Goal: Information Seeking & Learning: Check status

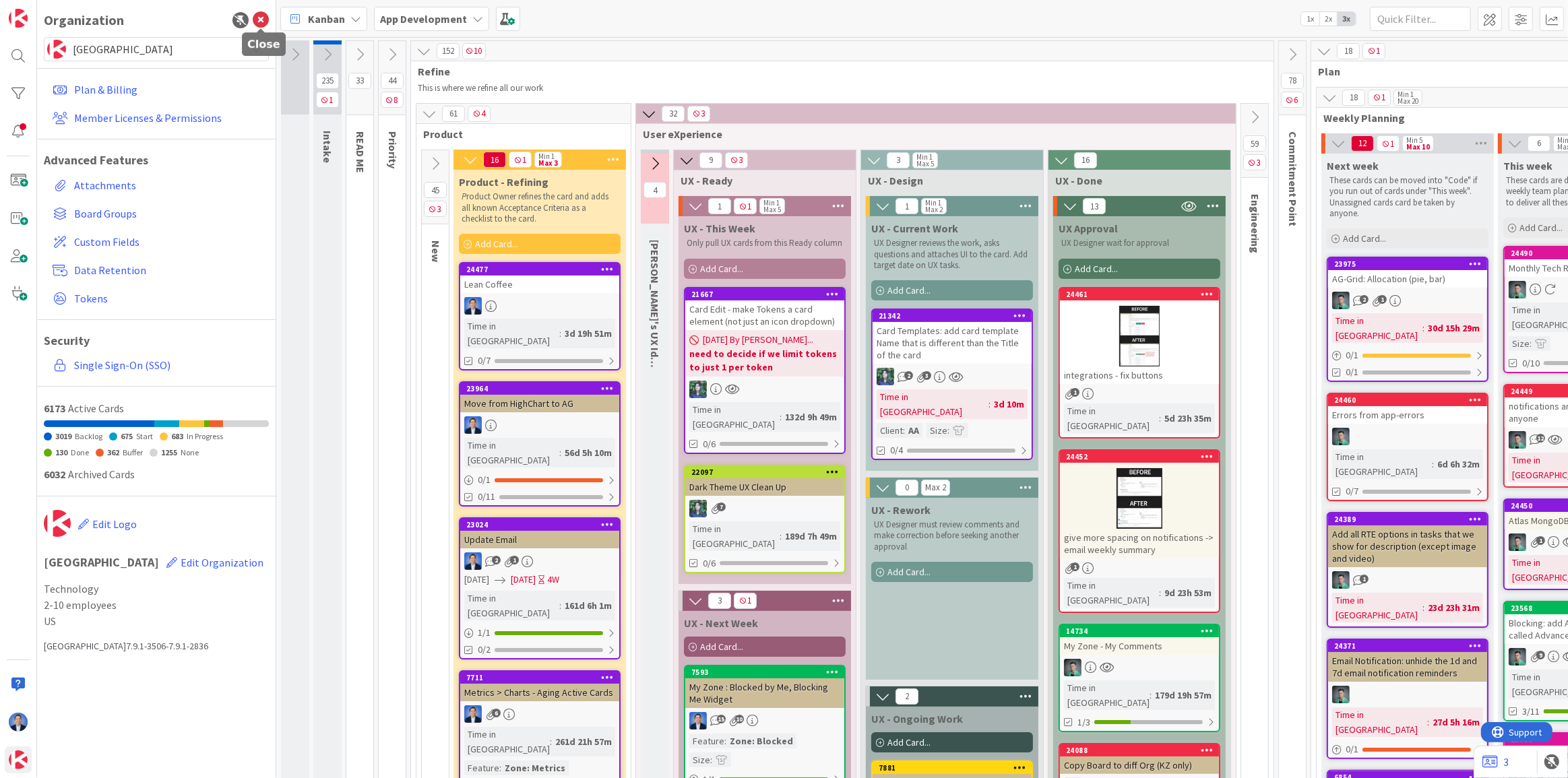
click at [258, 18] on icon at bounding box center [260, 20] width 16 height 16
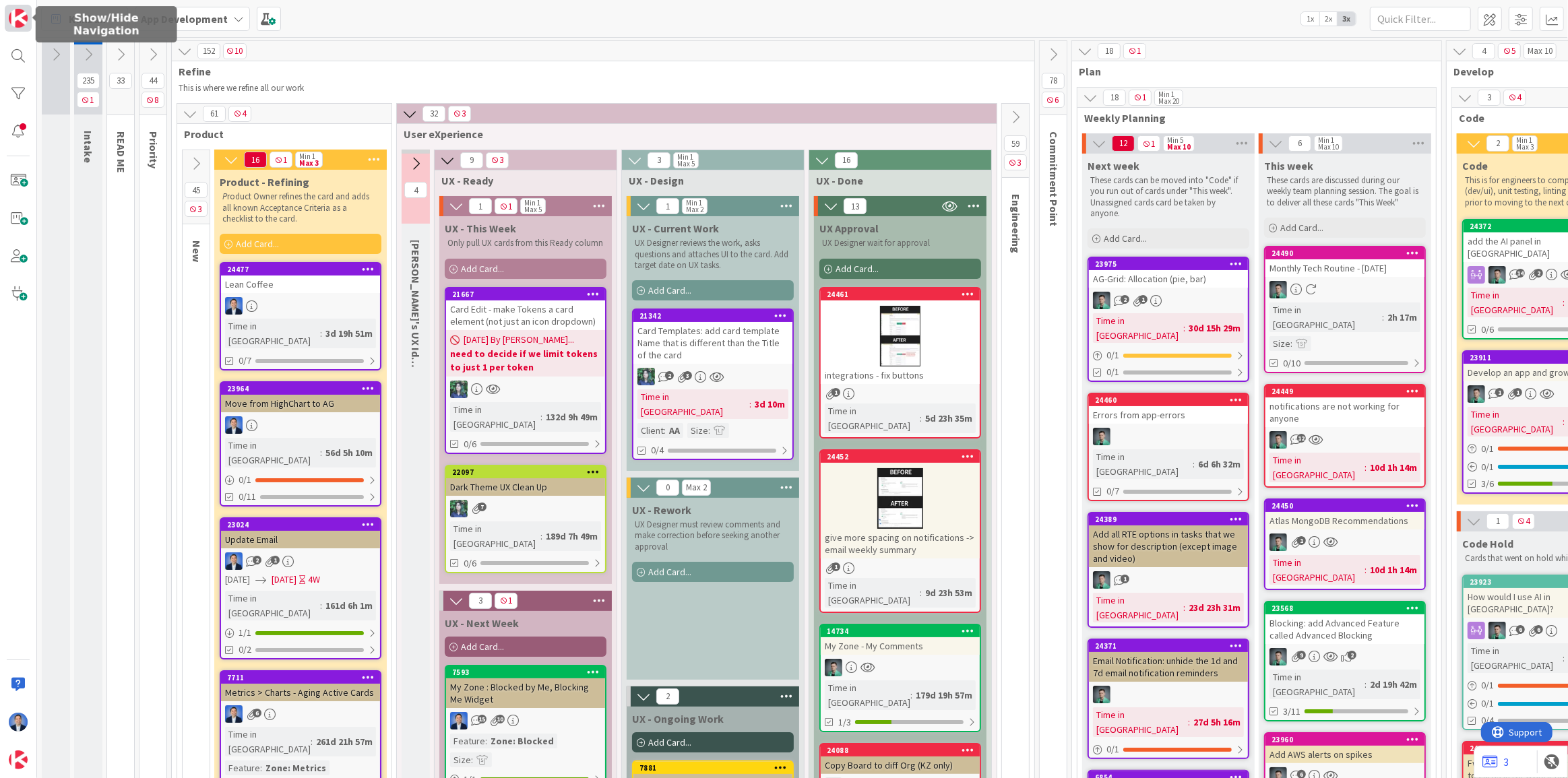
click at [10, 10] on img at bounding box center [18, 18] width 19 height 19
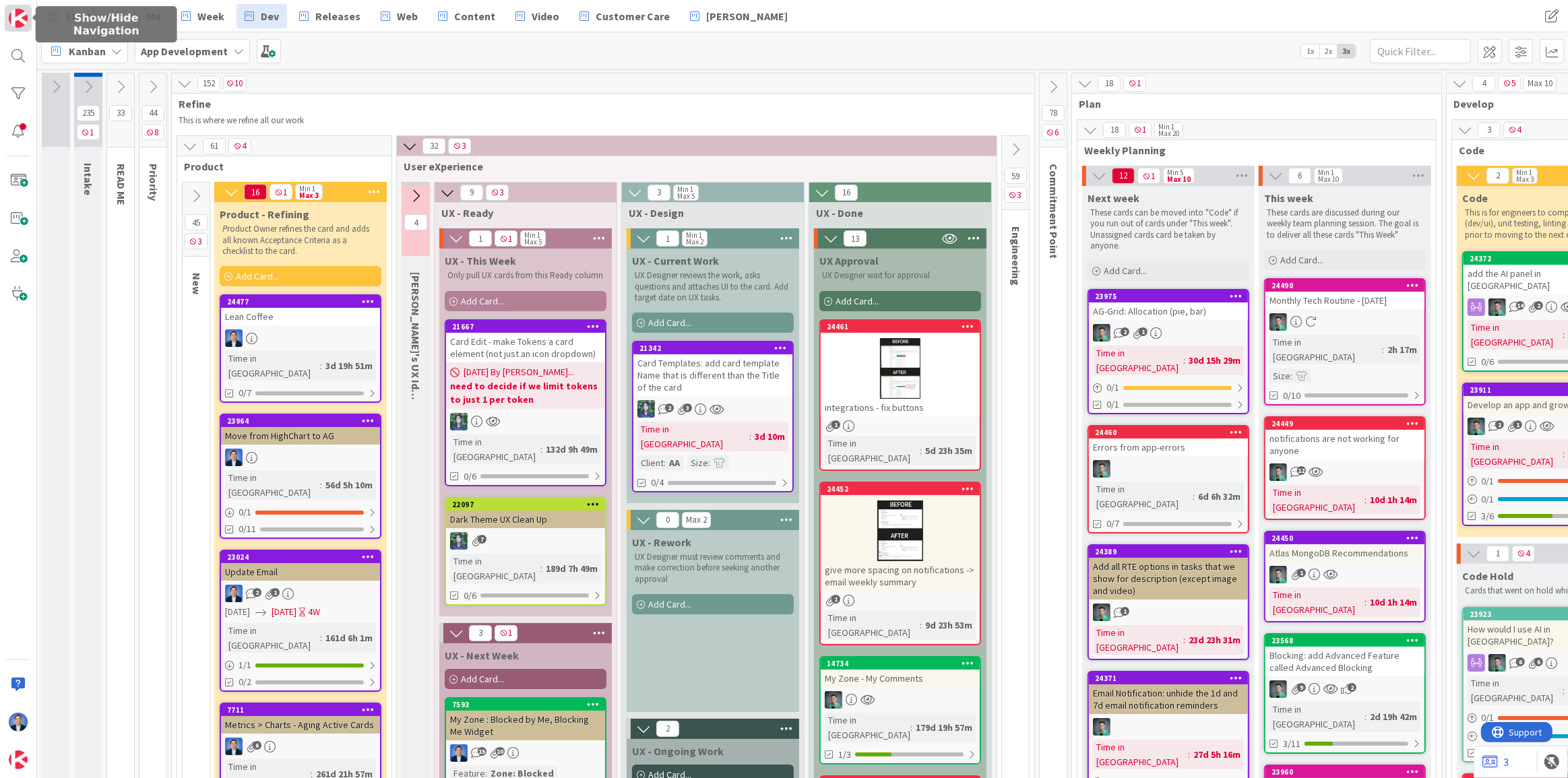
click at [12, 13] on img at bounding box center [18, 18] width 19 height 19
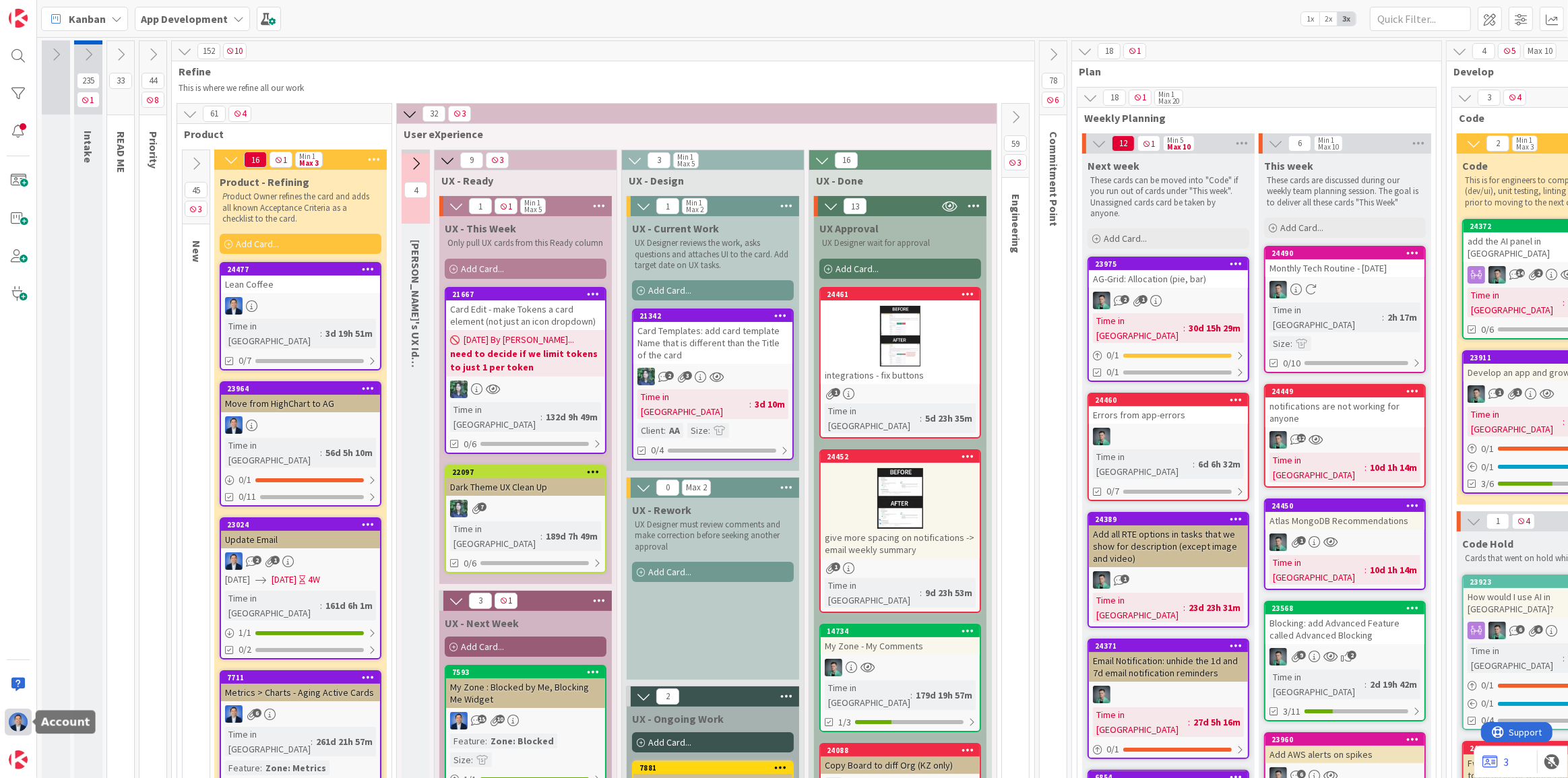
click at [14, 728] on img at bounding box center [18, 721] width 19 height 19
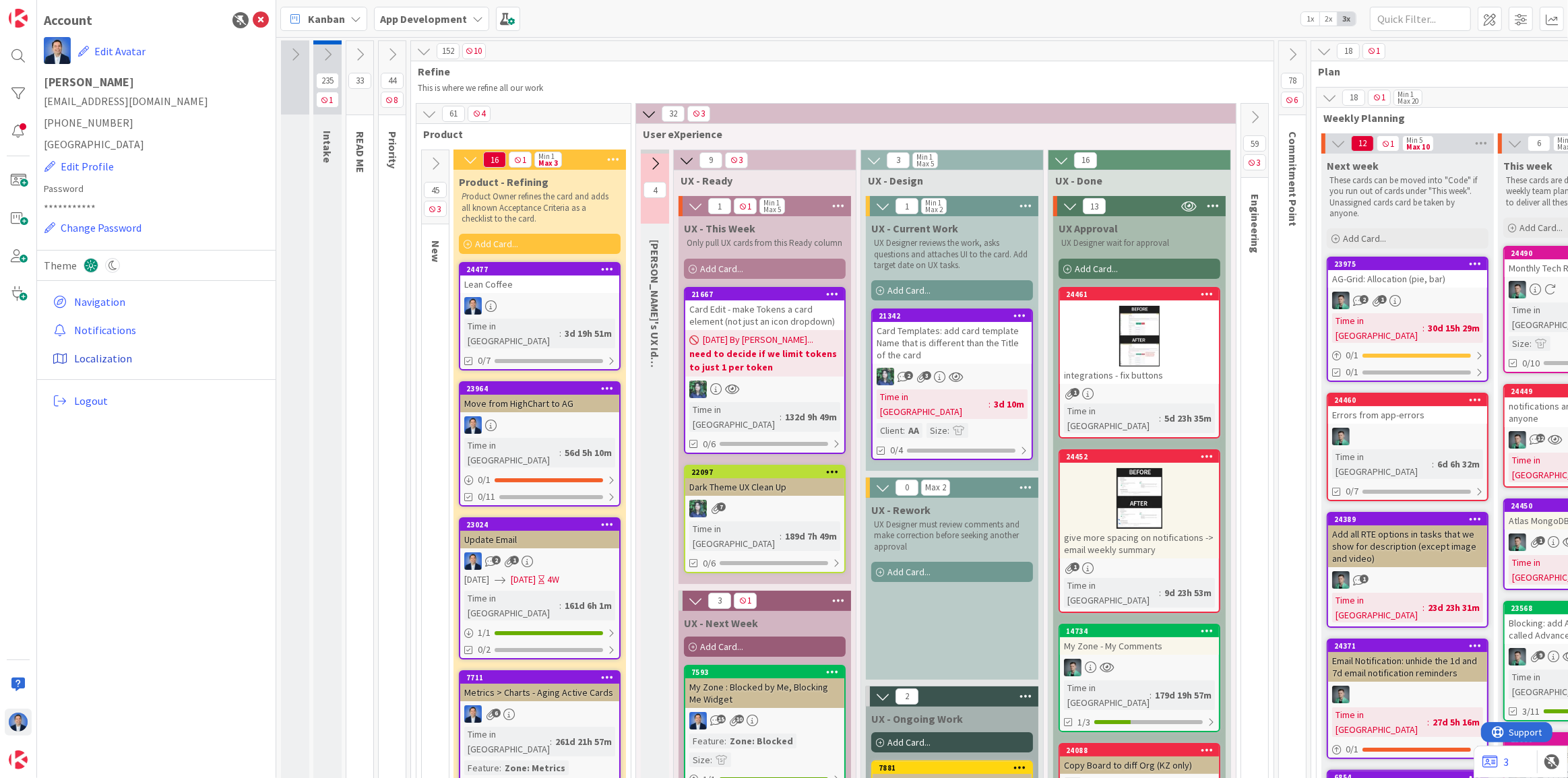
click at [103, 358] on link "Localization" at bounding box center [158, 358] width 221 height 24
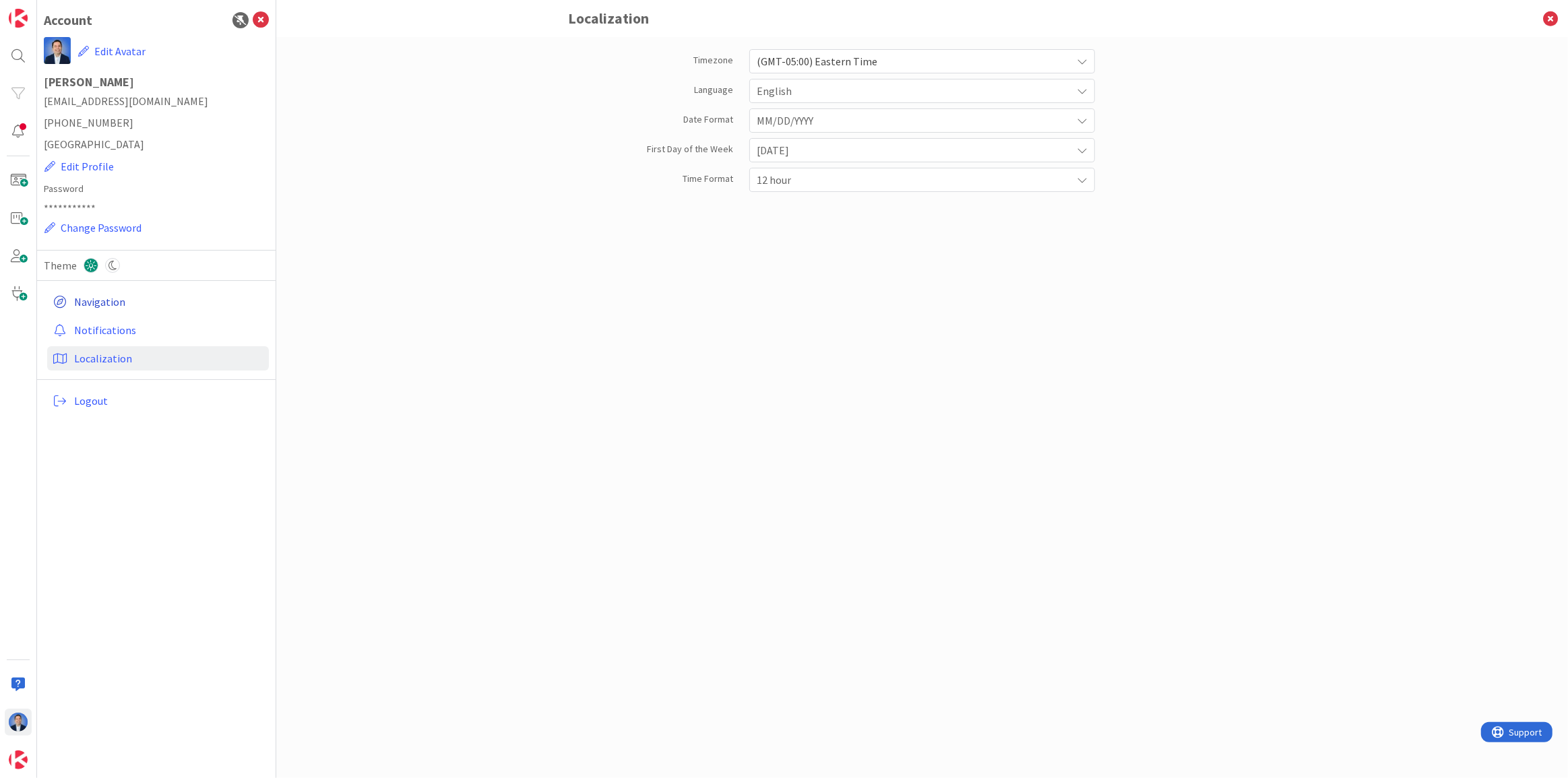
click at [107, 300] on link "Navigation" at bounding box center [158, 301] width 221 height 24
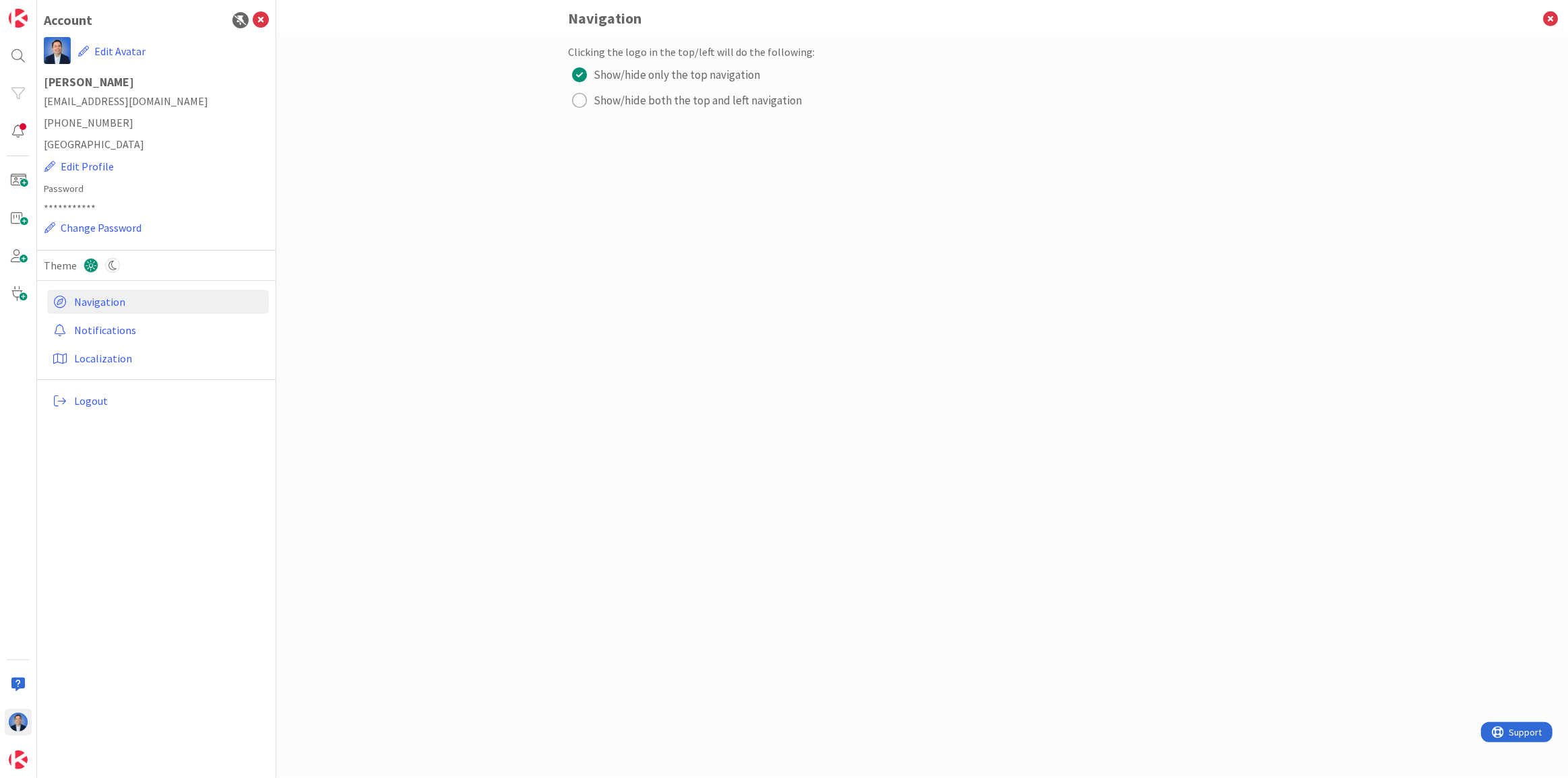
click at [581, 105] on div "radio" at bounding box center [580, 100] width 15 height 15
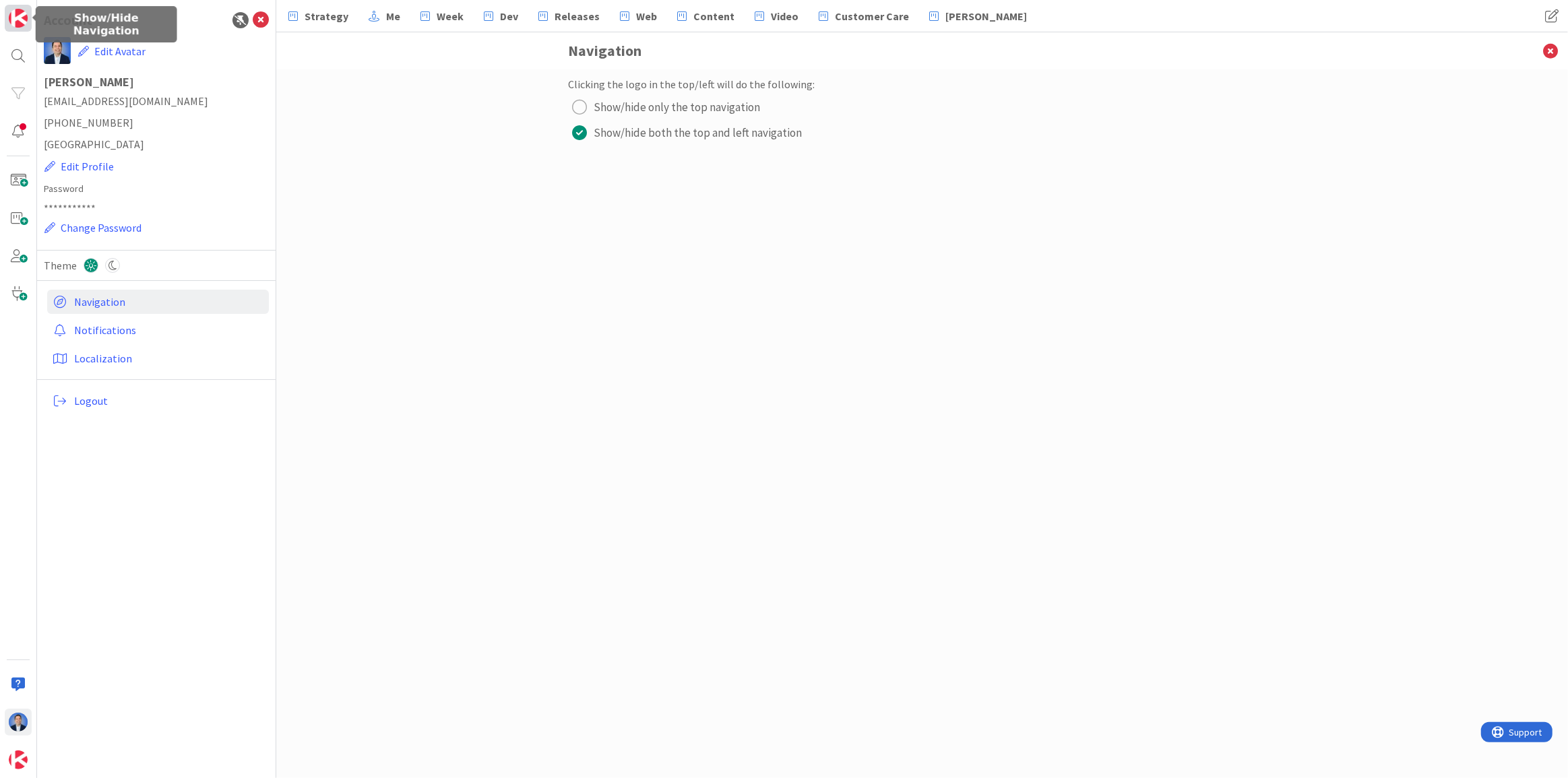
click at [15, 28] on link at bounding box center [18, 18] width 27 height 27
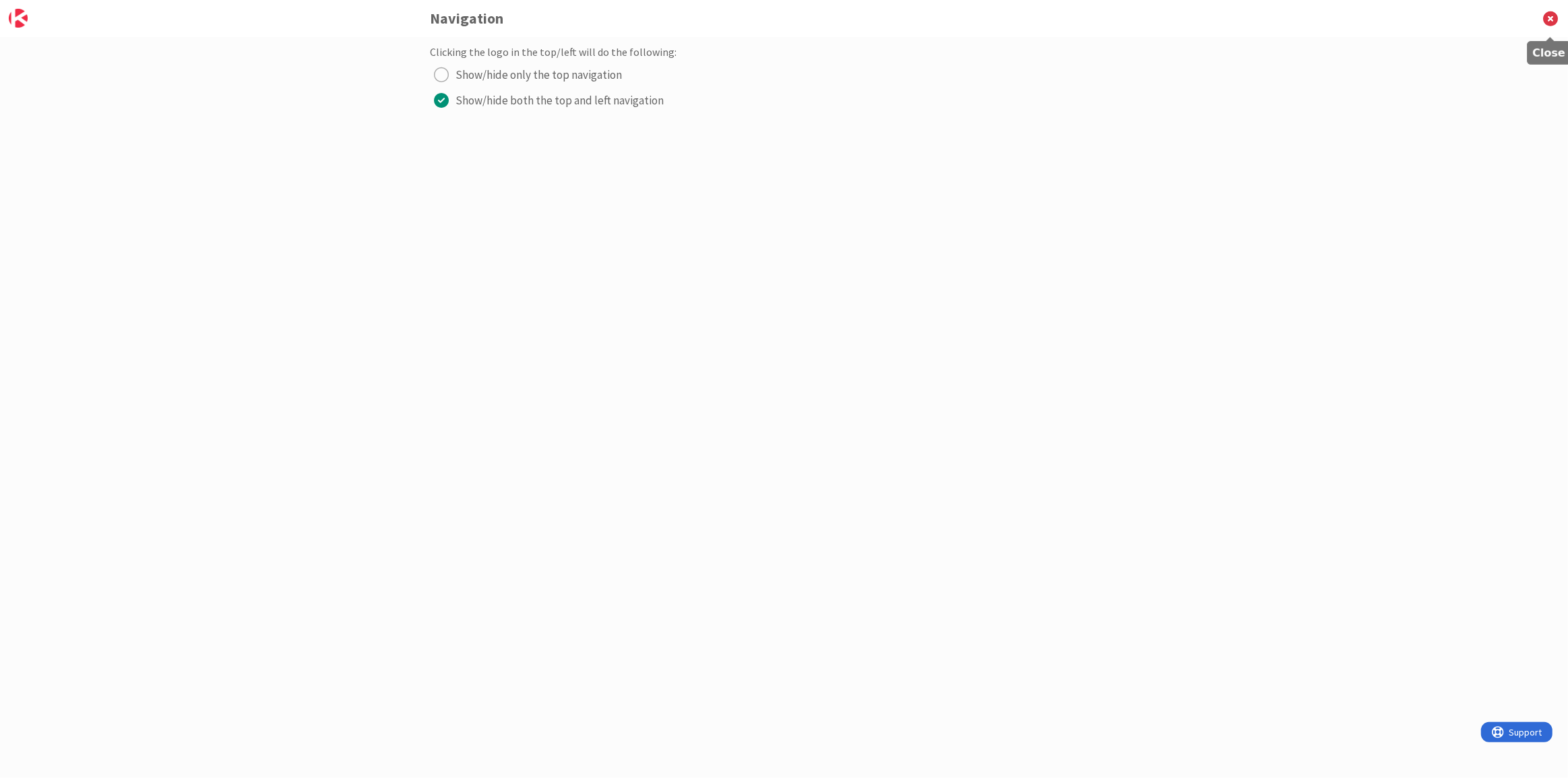
click at [1548, 21] on icon at bounding box center [1551, 19] width 35 height 37
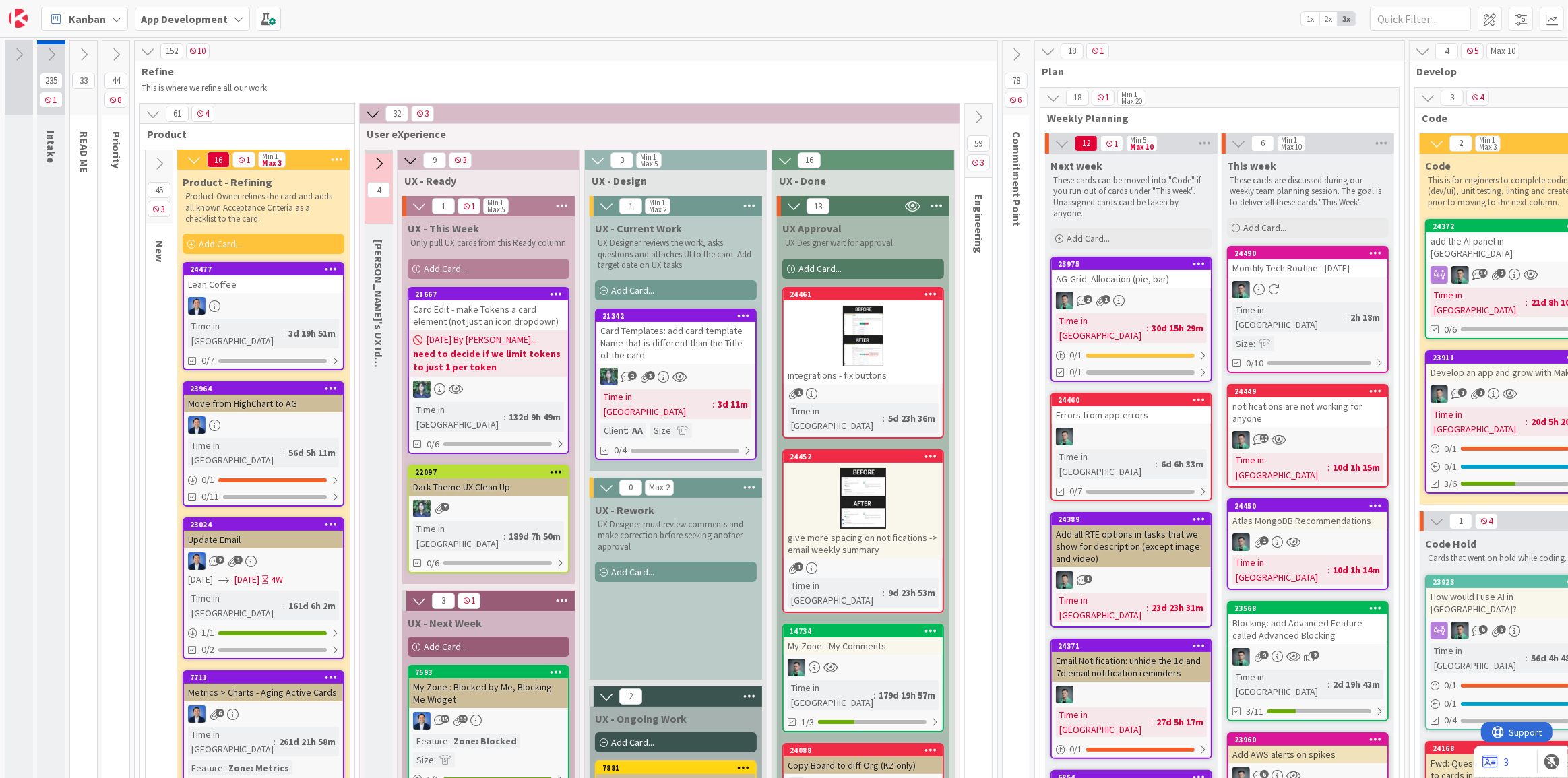
click at [710, 340] on div "Card Templates: add card template Name that is different than the Title of the …" at bounding box center [676, 343] width 159 height 42
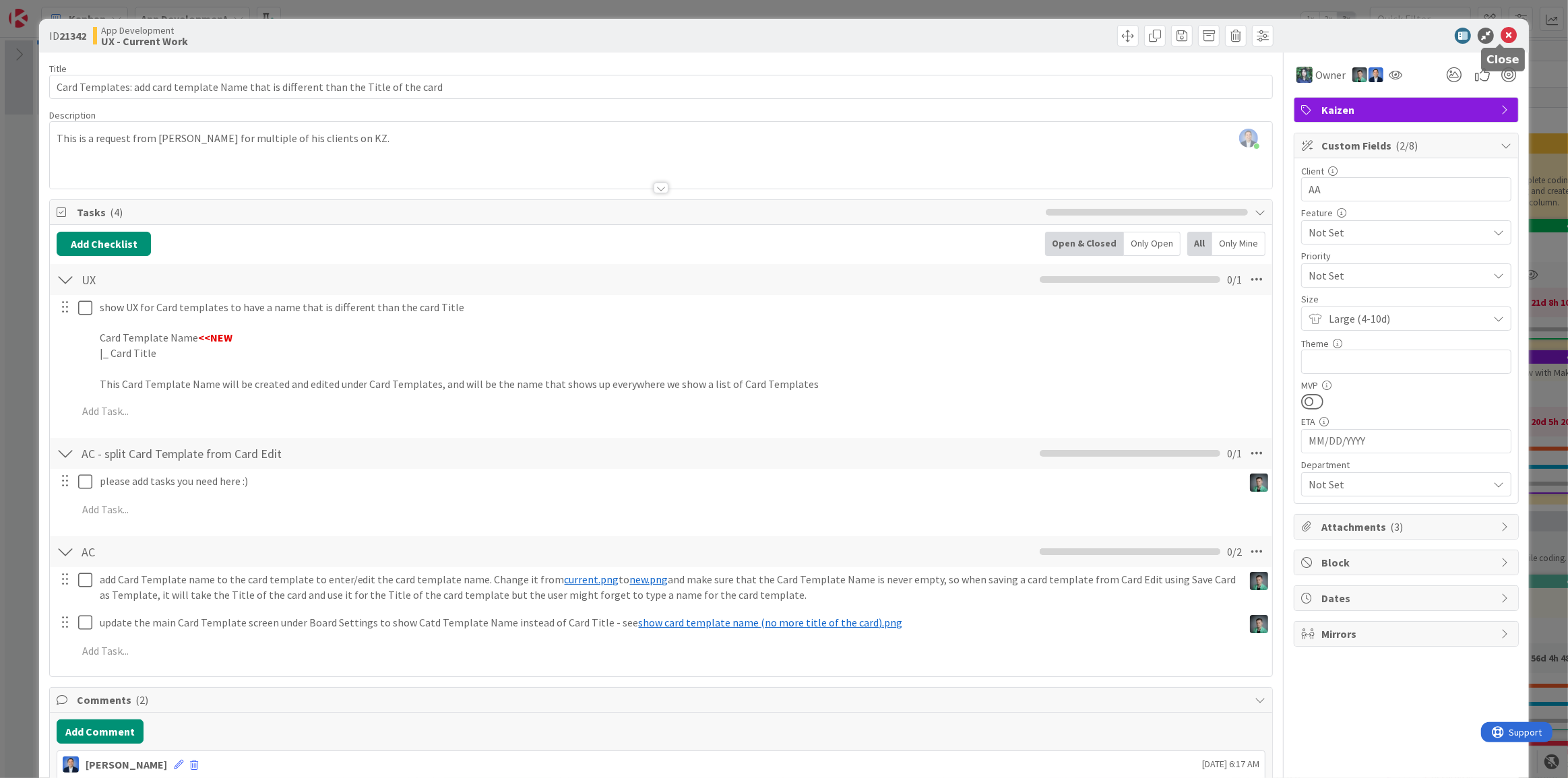
click at [1501, 27] on icon at bounding box center [1509, 35] width 16 height 16
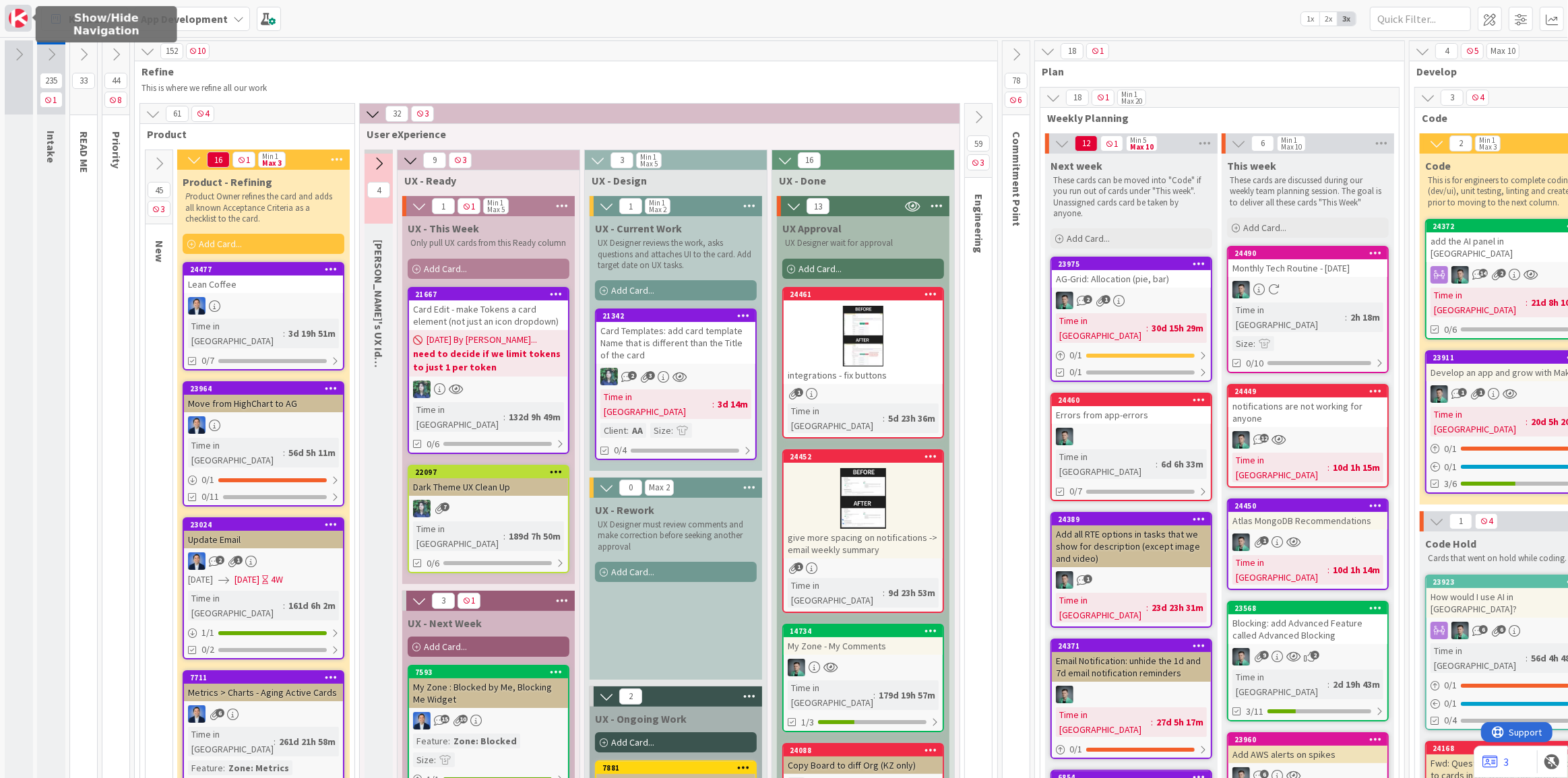
click at [12, 23] on img at bounding box center [18, 18] width 19 height 19
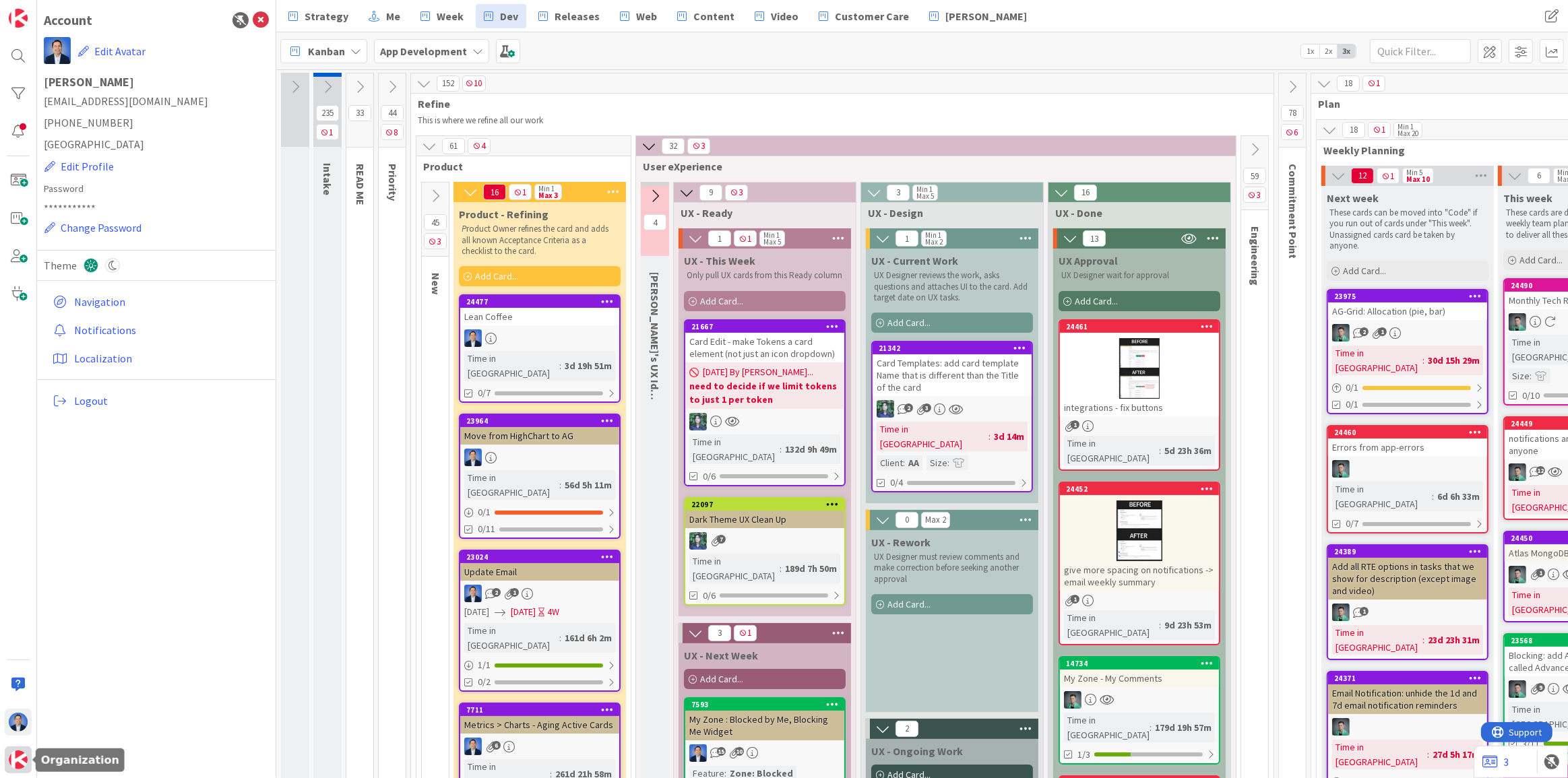
click at [16, 768] on img at bounding box center [18, 759] width 19 height 19
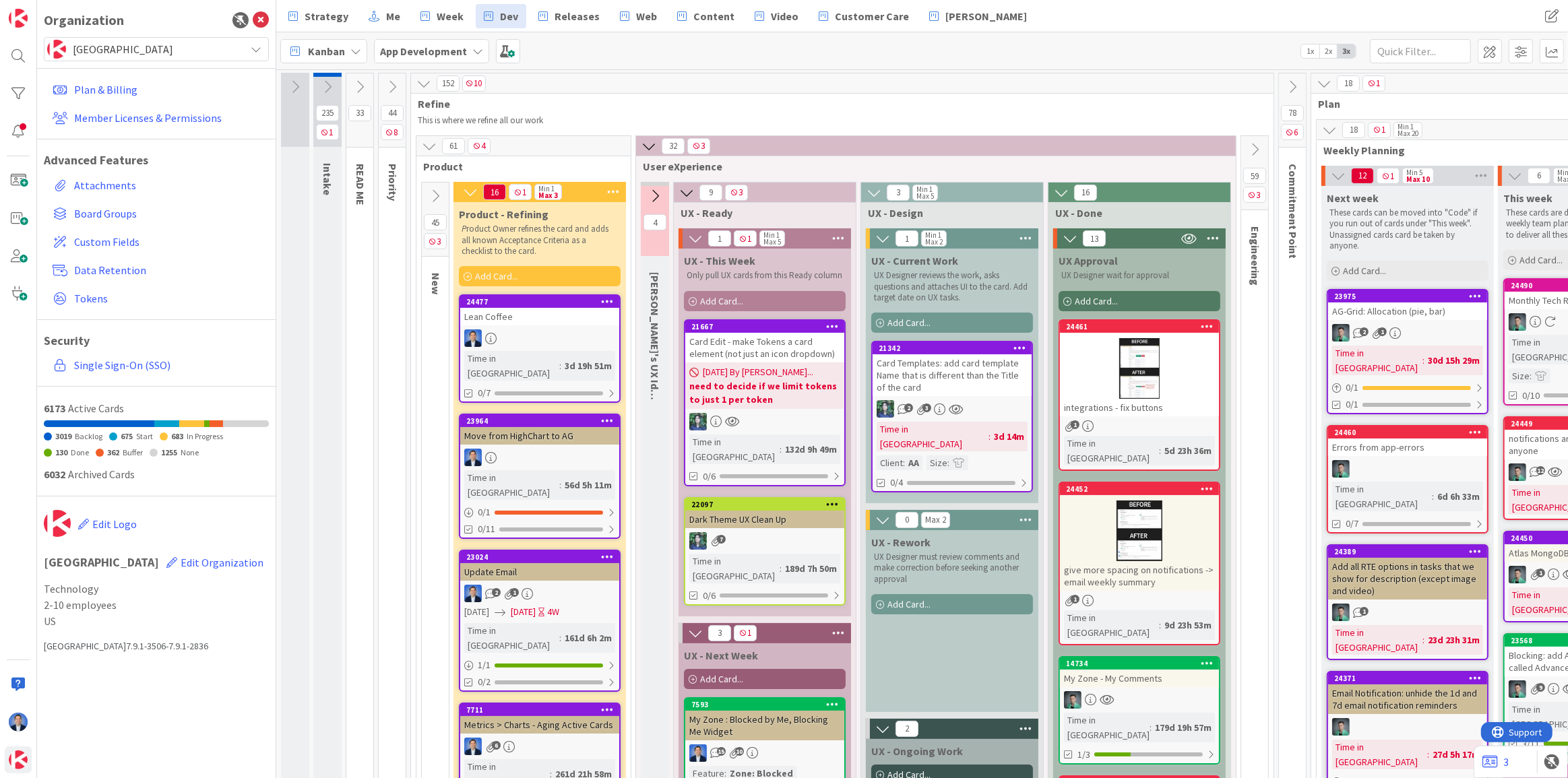
click at [159, 52] on span "[GEOGRAPHIC_DATA]" at bounding box center [155, 49] width 166 height 19
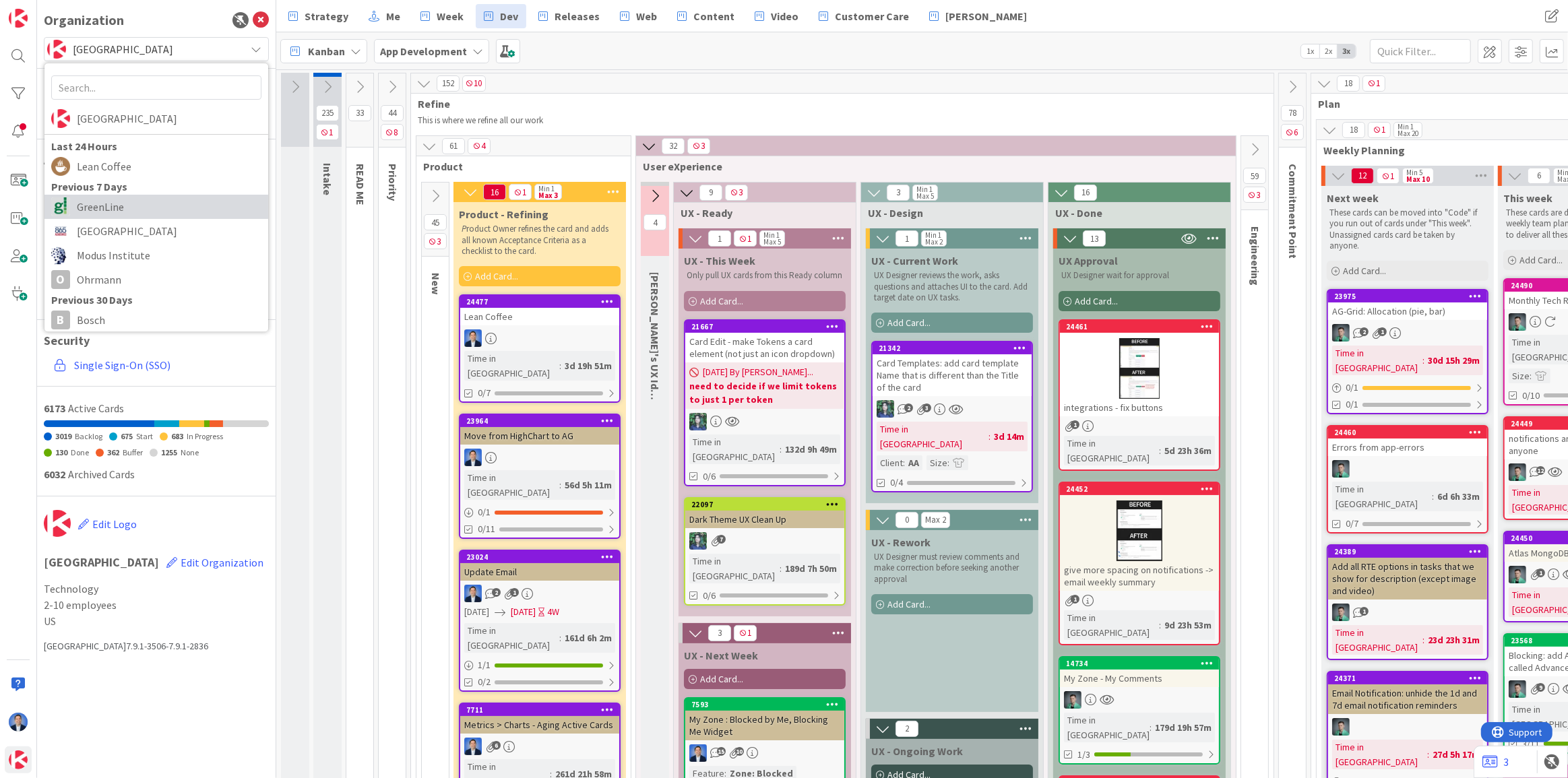
click at [128, 204] on span "GreenLine" at bounding box center [169, 206] width 185 height 20
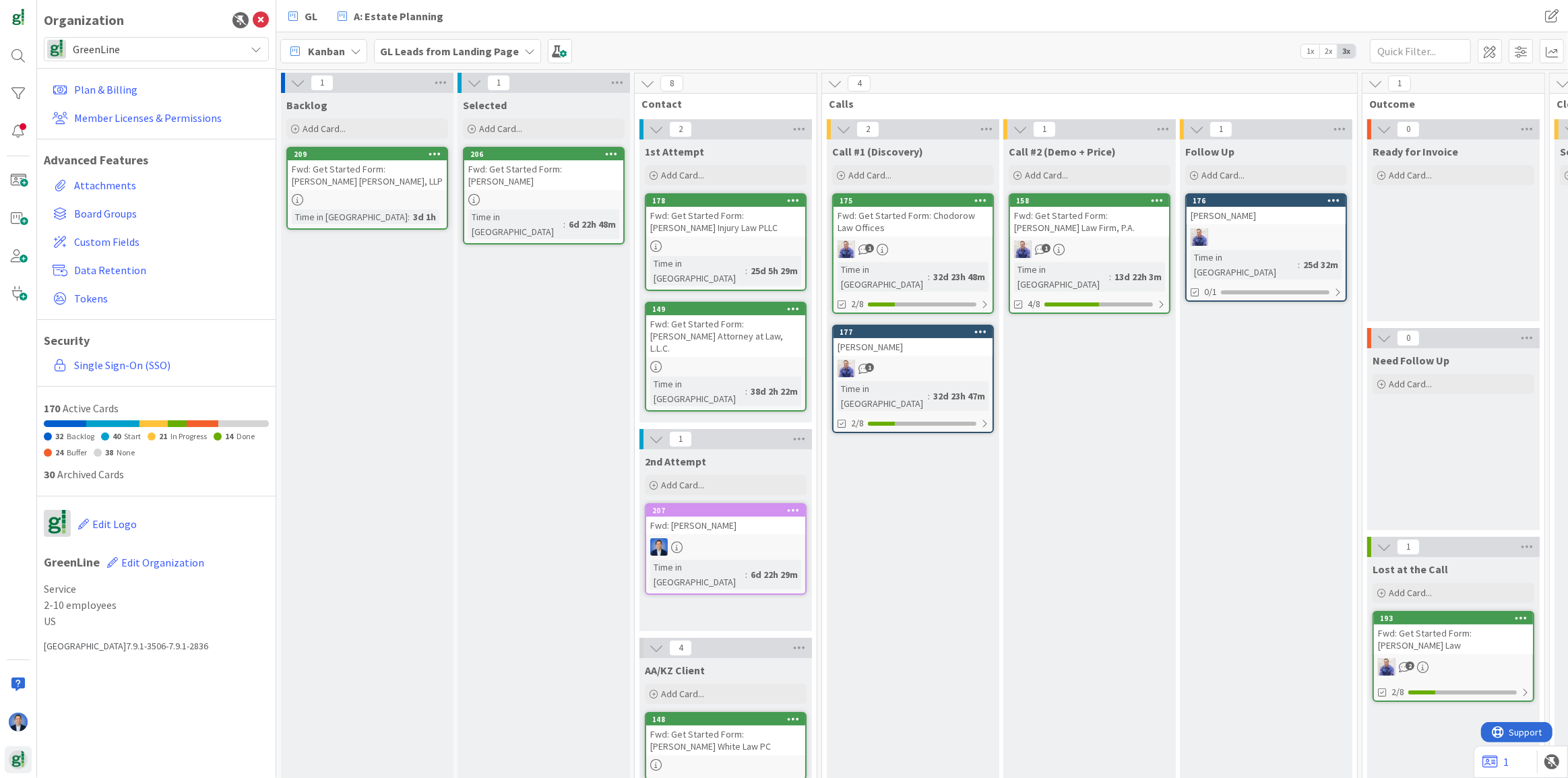
click at [436, 48] on b "GL Leads from Landing Page" at bounding box center [449, 50] width 139 height 13
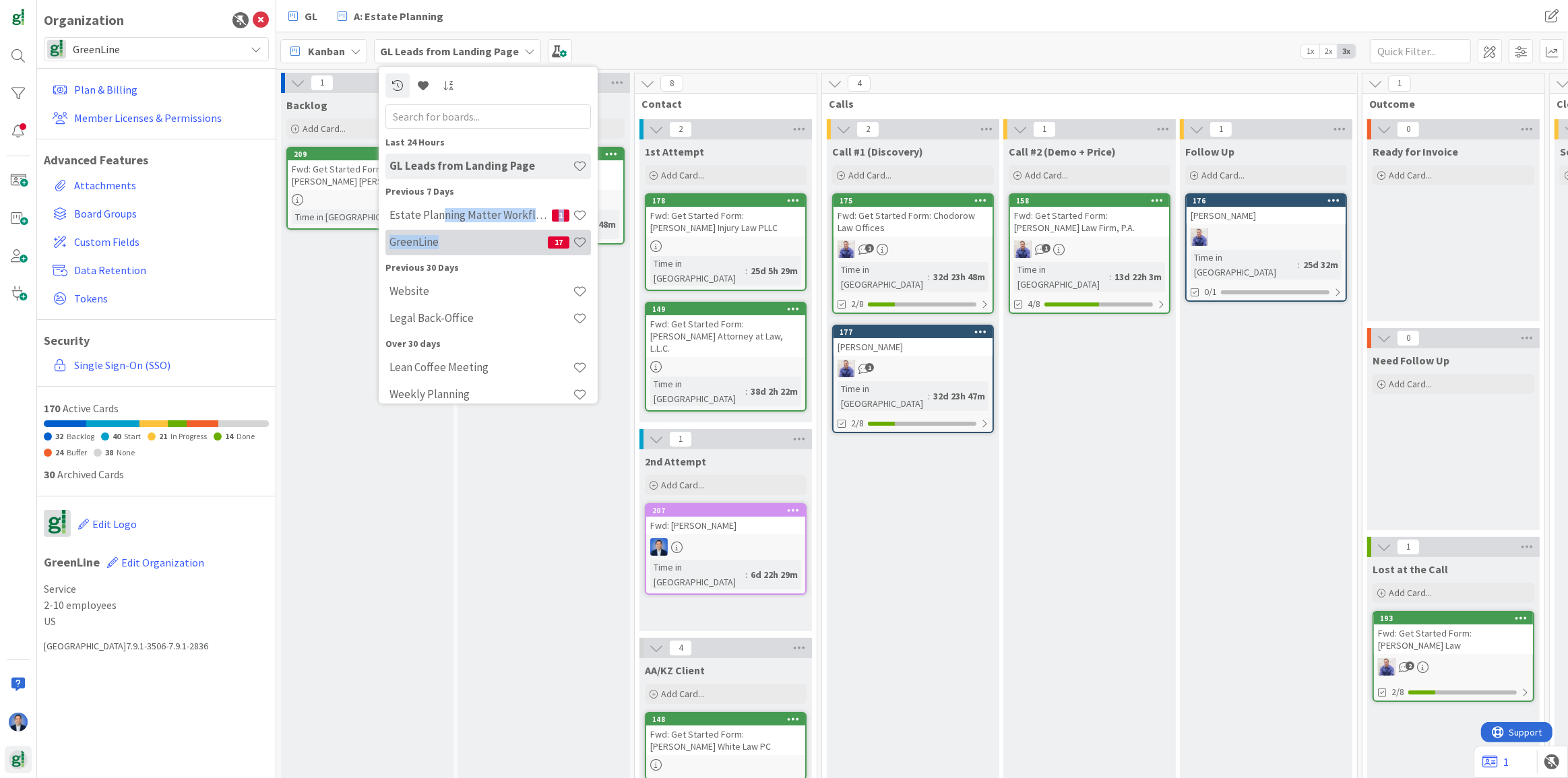
drag, startPoint x: 442, startPoint y: 216, endPoint x: 443, endPoint y: 230, distance: 14.0
click at [443, 230] on div "Estate Planning Matter Workflow 2️⃣ 1 GreenLine 17" at bounding box center [488, 229] width 205 height 54
click at [438, 237] on h4 "GreenLine" at bounding box center [468, 242] width 158 height 13
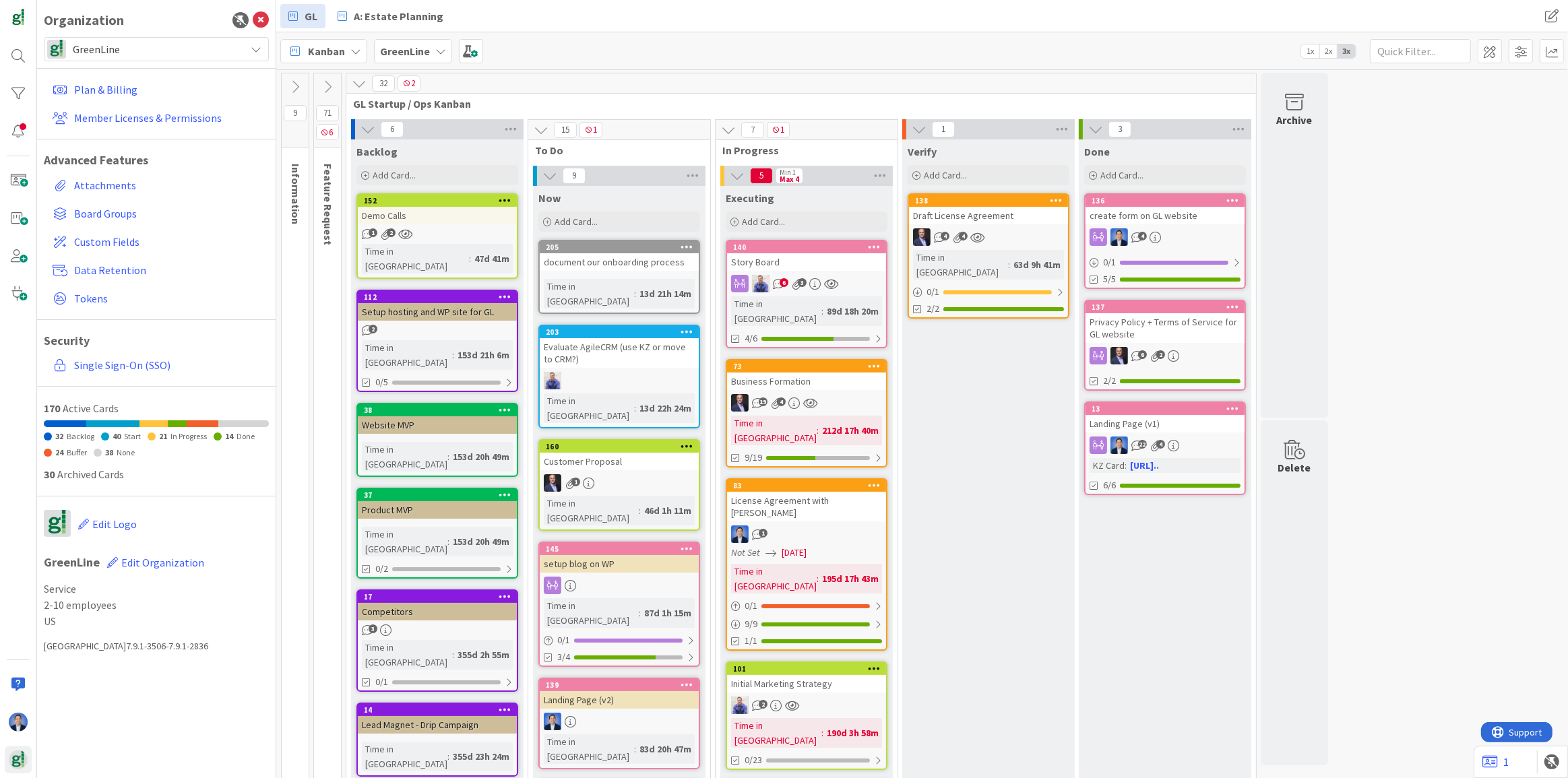
click at [328, 81] on icon at bounding box center [328, 87] width 15 height 15
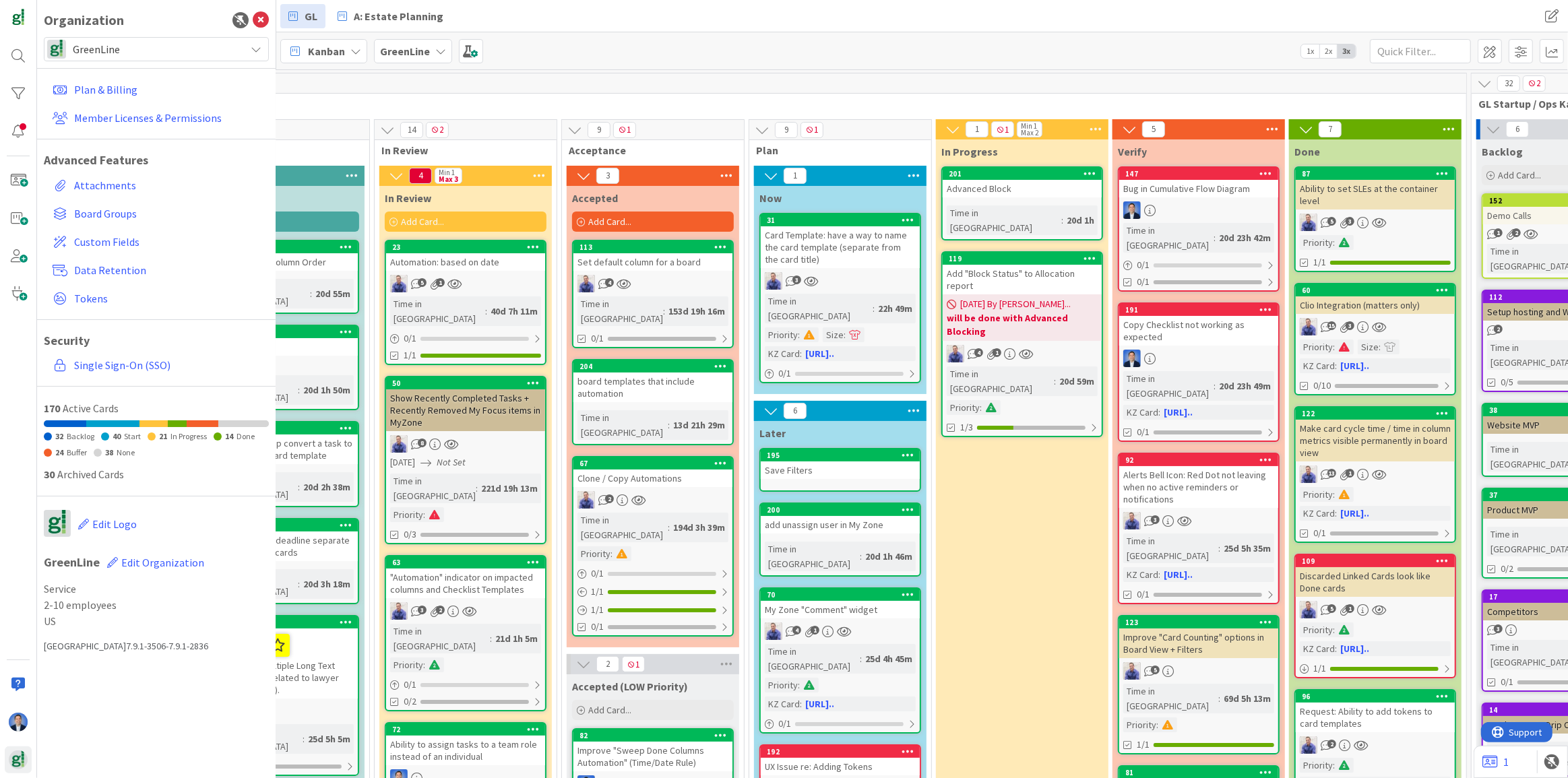
scroll to position [0, 500]
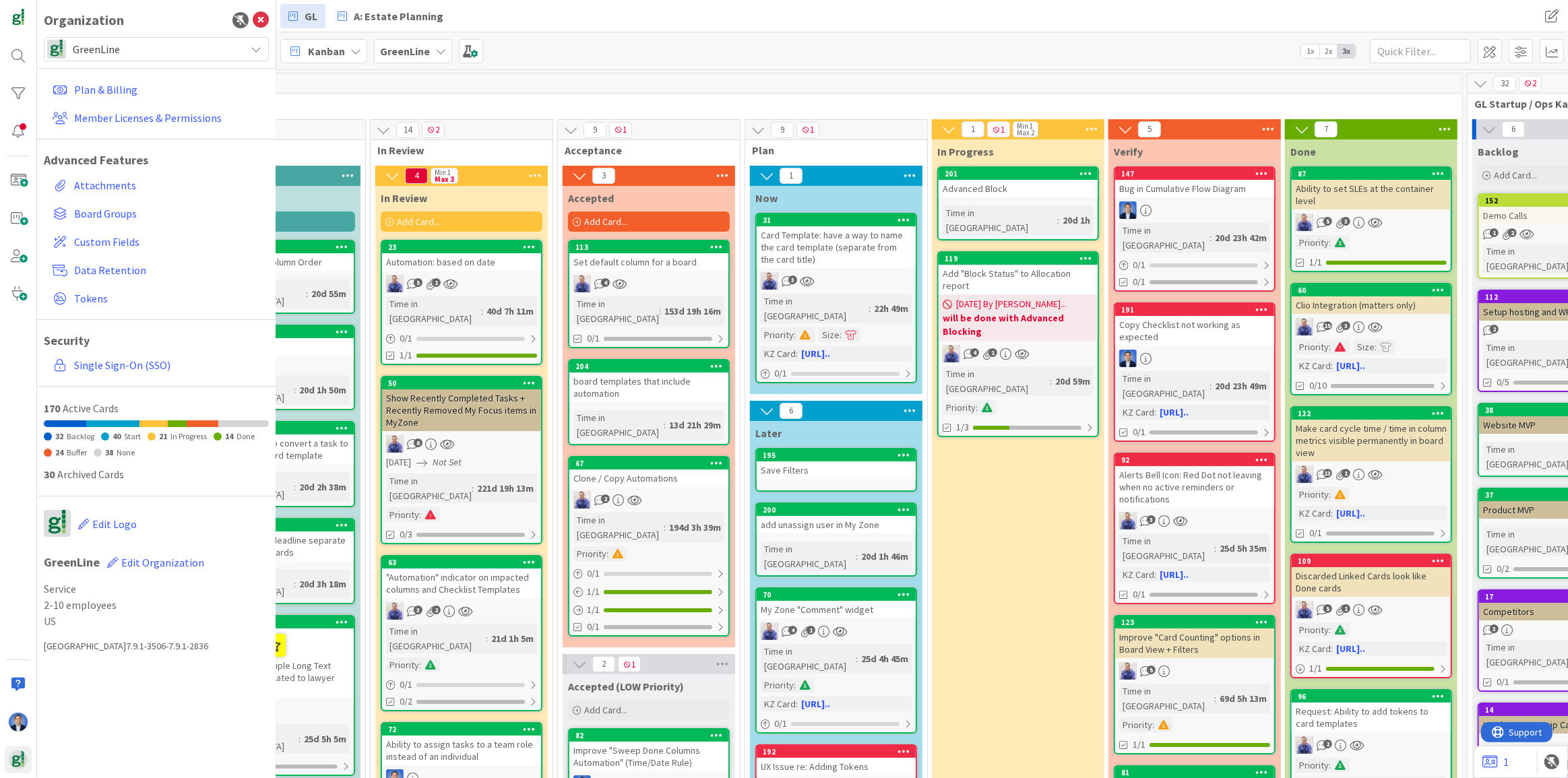
click at [1031, 189] on div "Advanced Block" at bounding box center [1018, 189] width 159 height 18
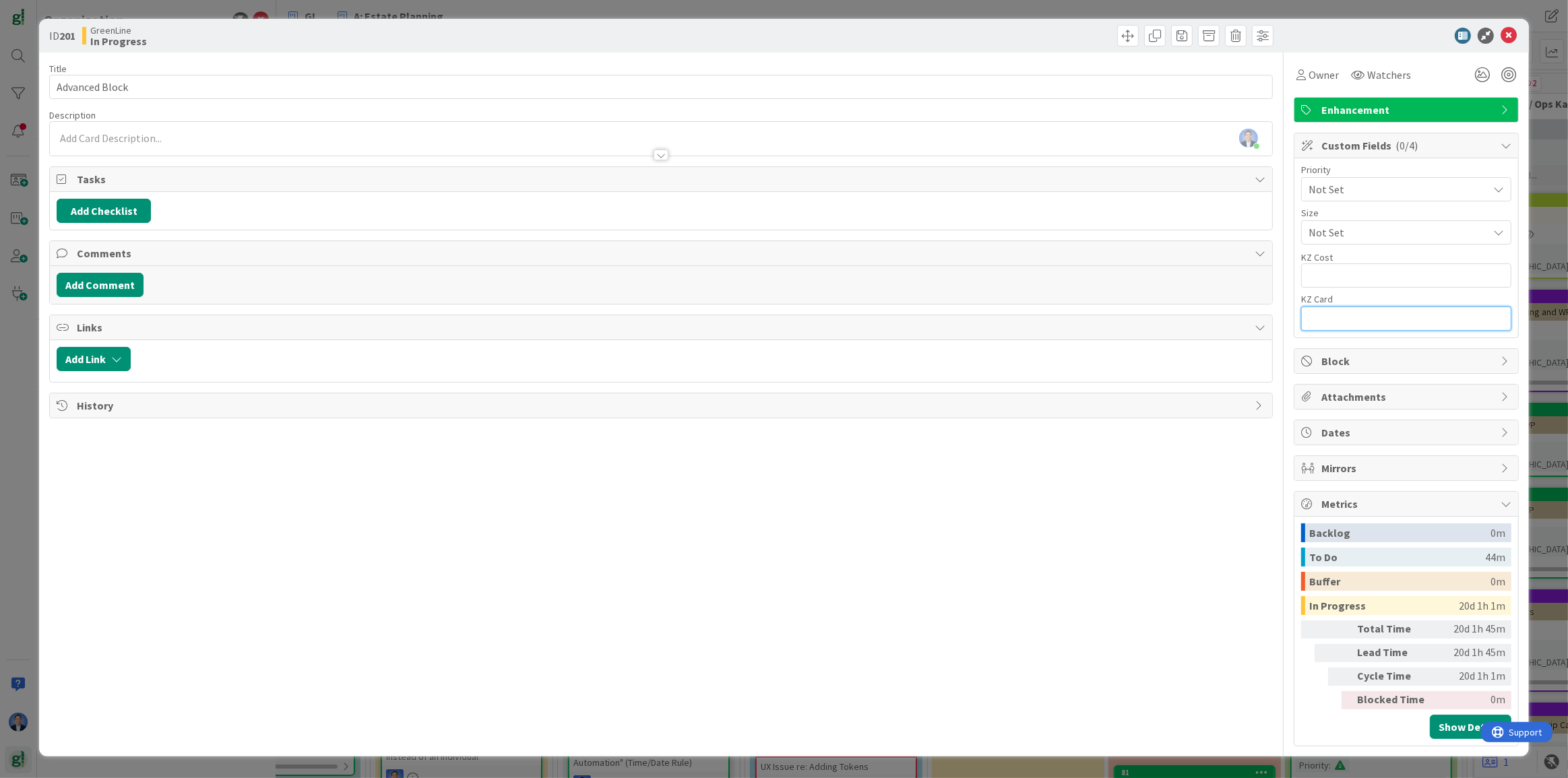
click at [1348, 306] on input "text" at bounding box center [1406, 318] width 210 height 24
paste input "[URL][DOMAIN_NAME]"
type input "[URL][DOMAIN_NAME]"
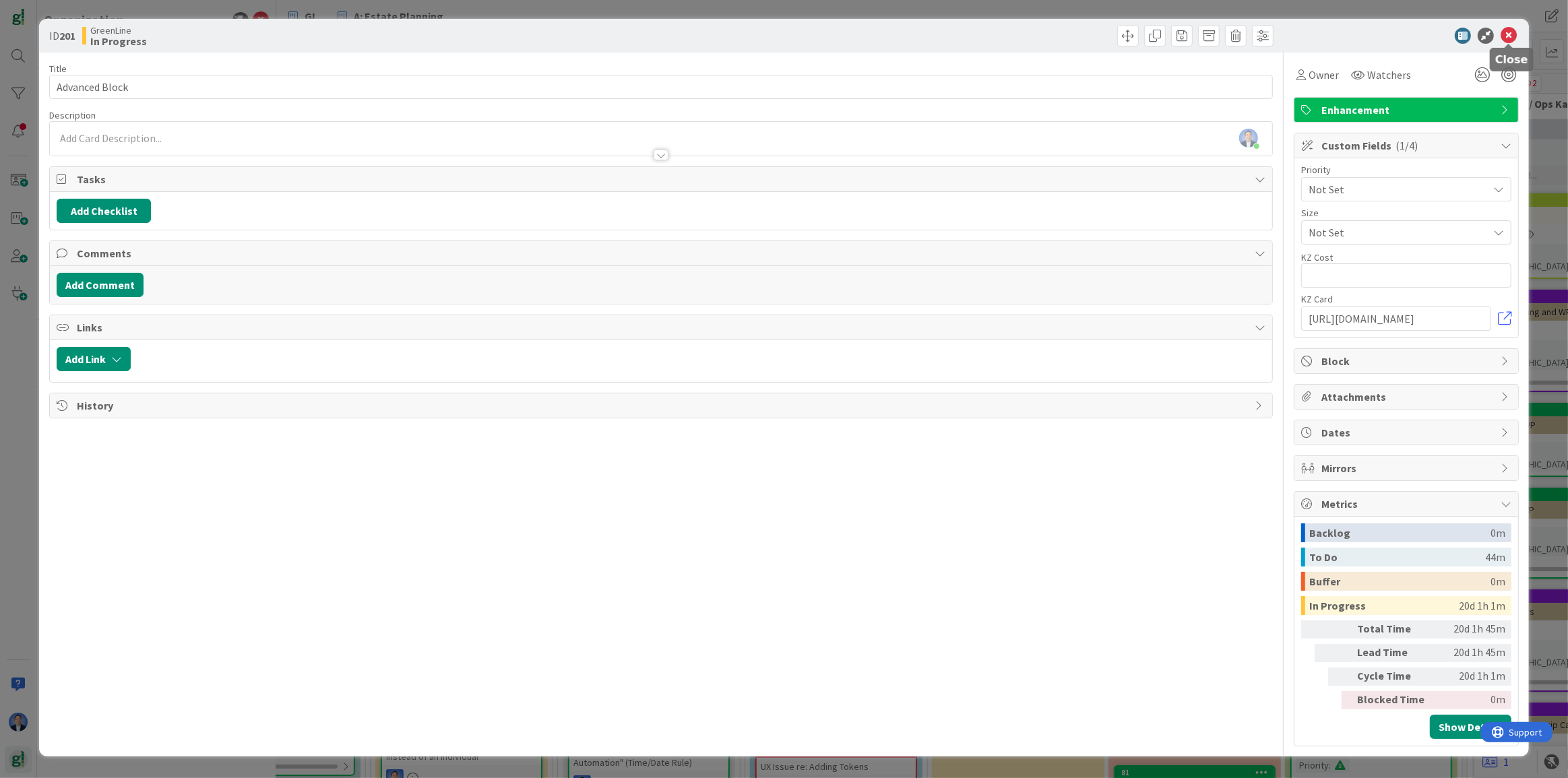
click at [1511, 35] on icon at bounding box center [1509, 35] width 16 height 16
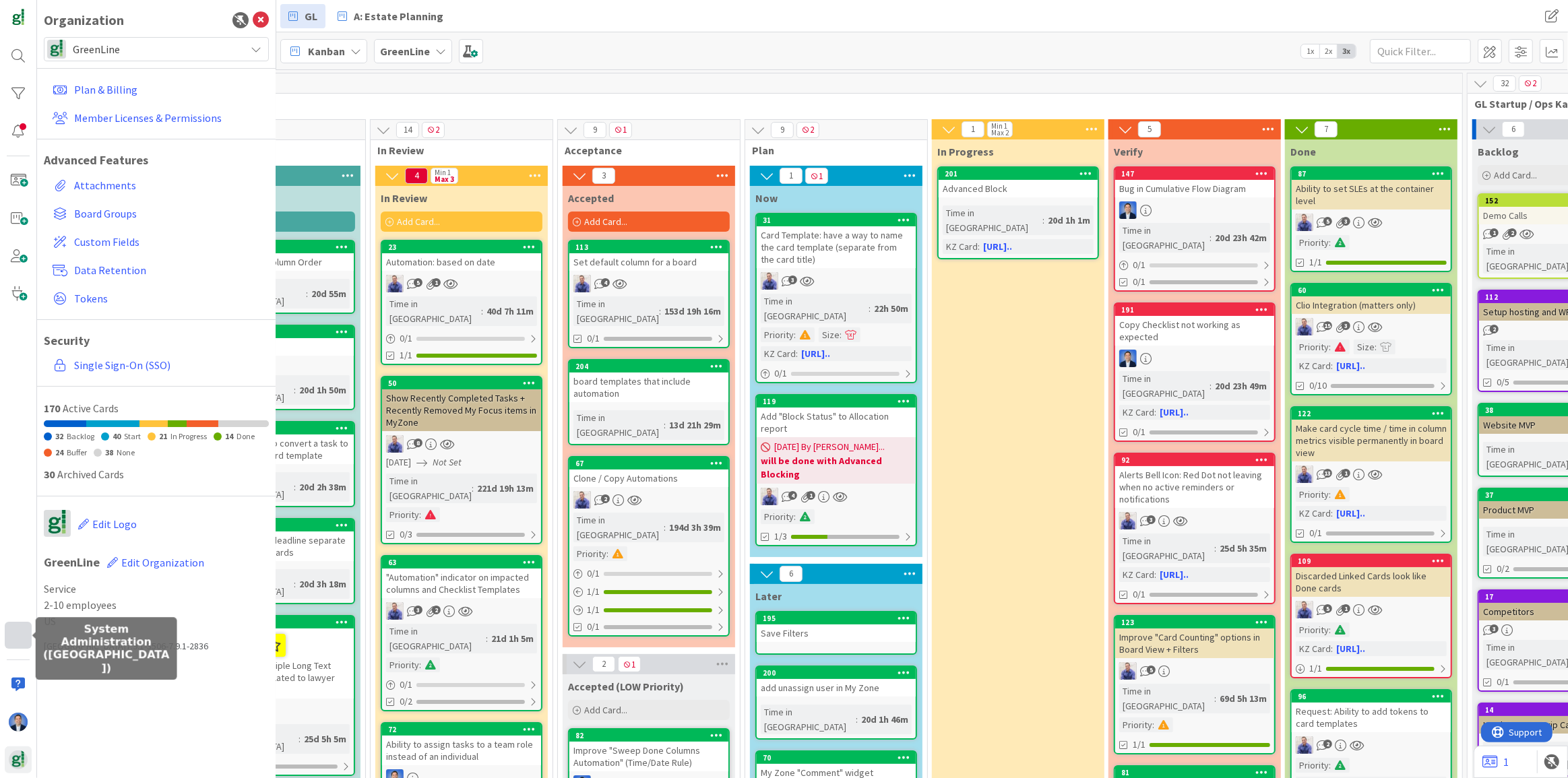
click at [19, 642] on div at bounding box center [18, 635] width 27 height 27
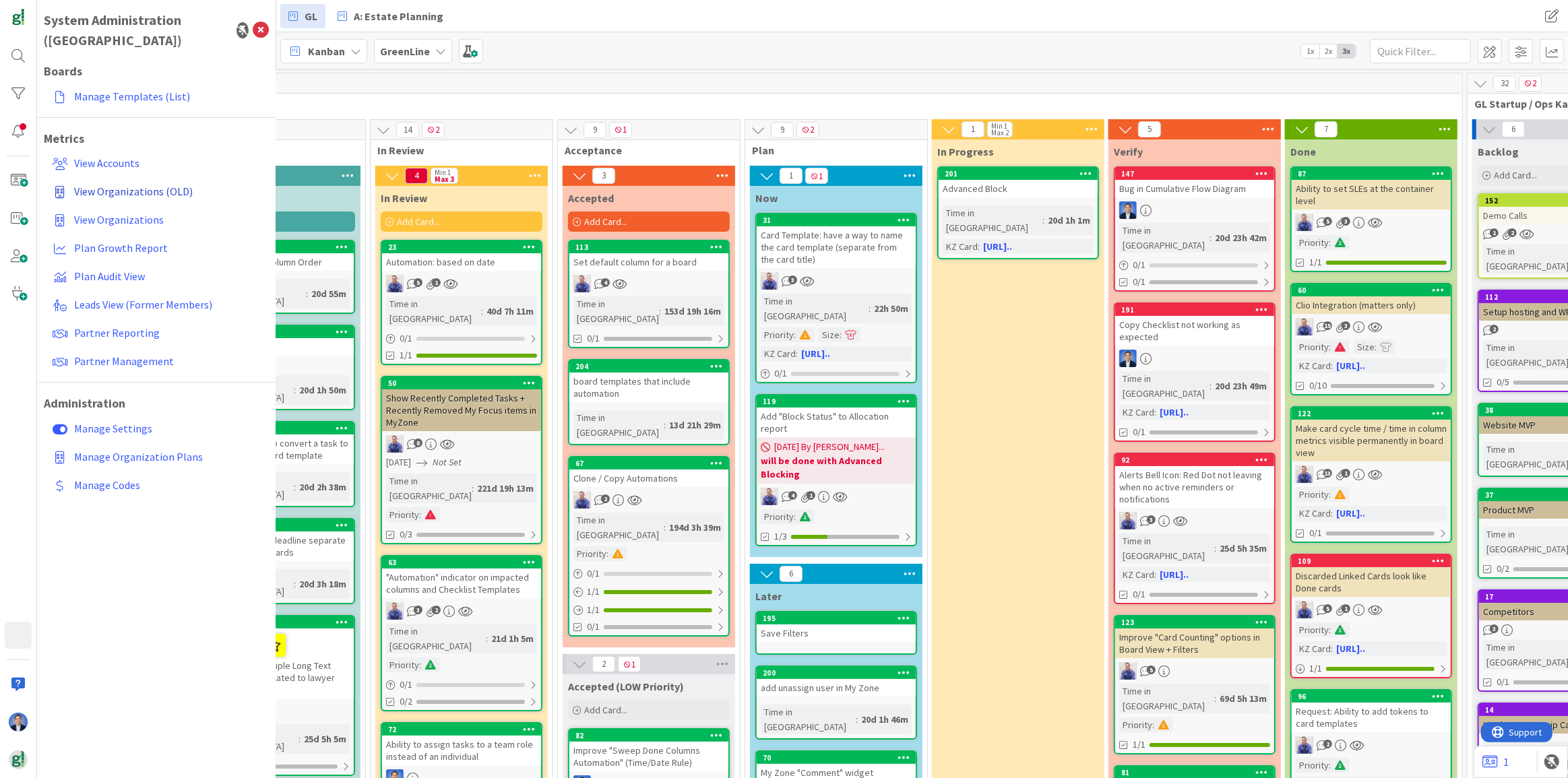
click at [128, 185] on span "View Organizations (OLD)" at bounding box center [134, 191] width 119 height 13
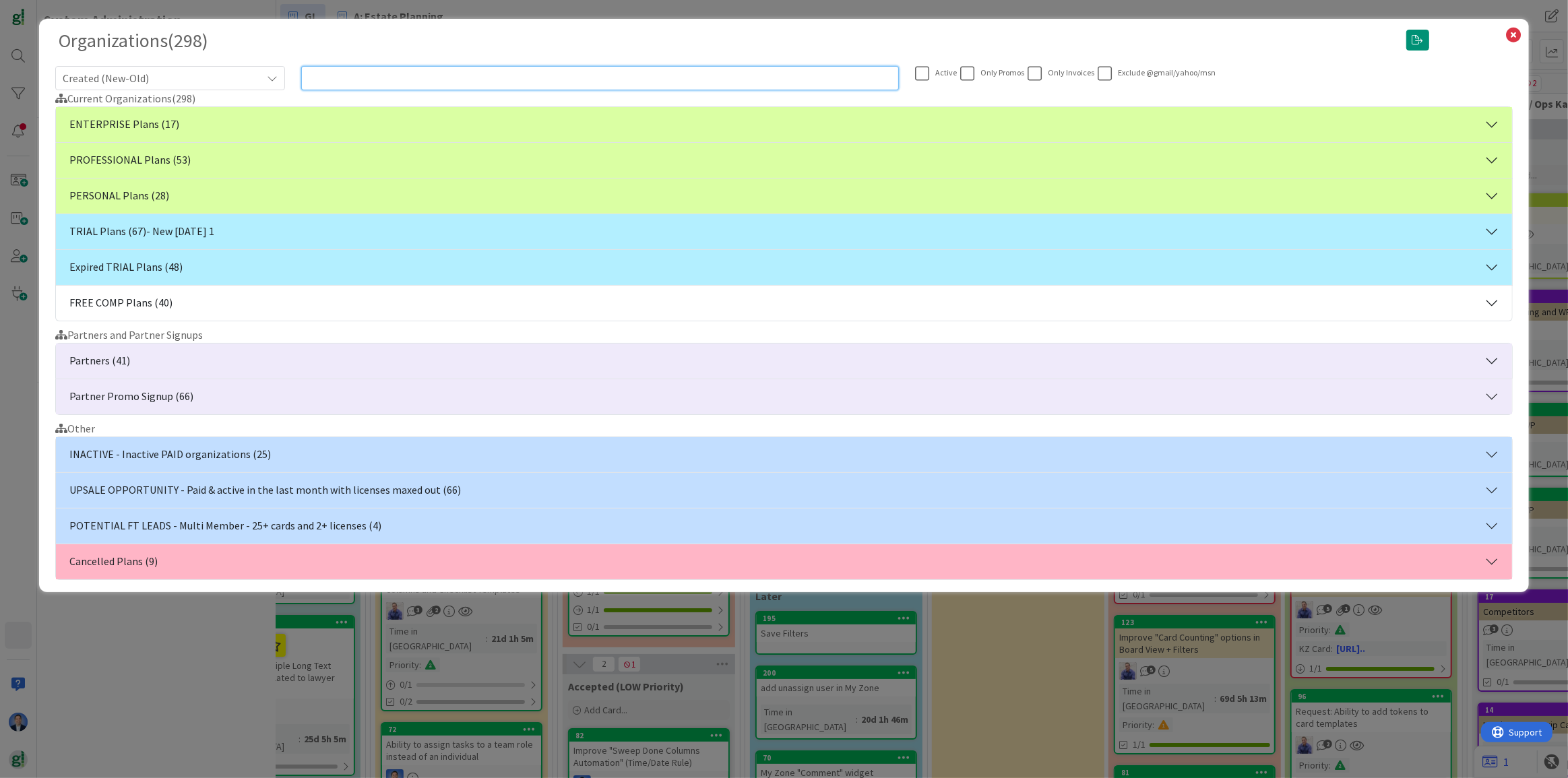
click at [470, 80] on input "text" at bounding box center [599, 78] width 598 height 24
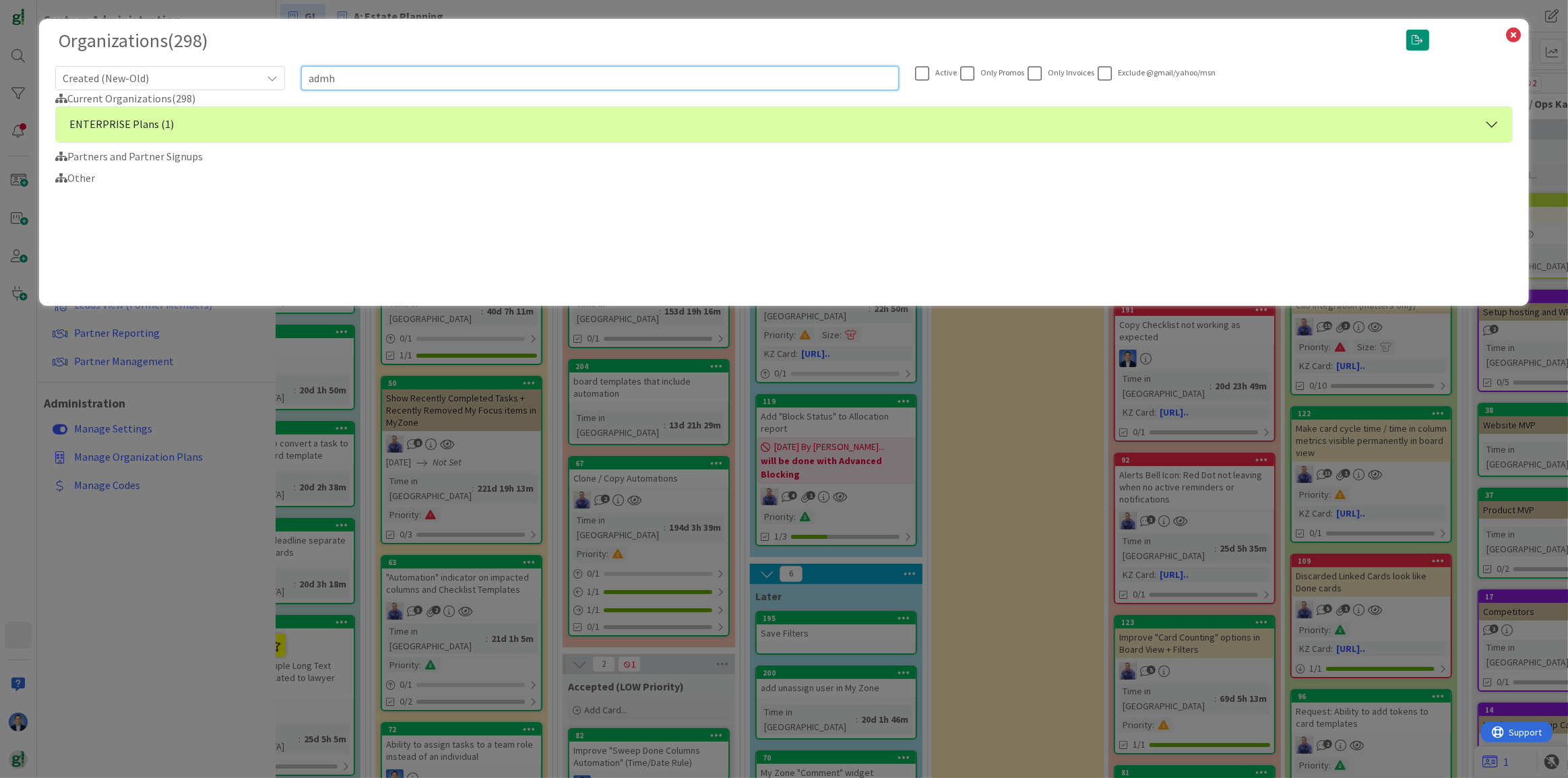
type input "admh"
click at [108, 121] on button "ENTERPRISE Plans (1)" at bounding box center [784, 125] width 1456 height 35
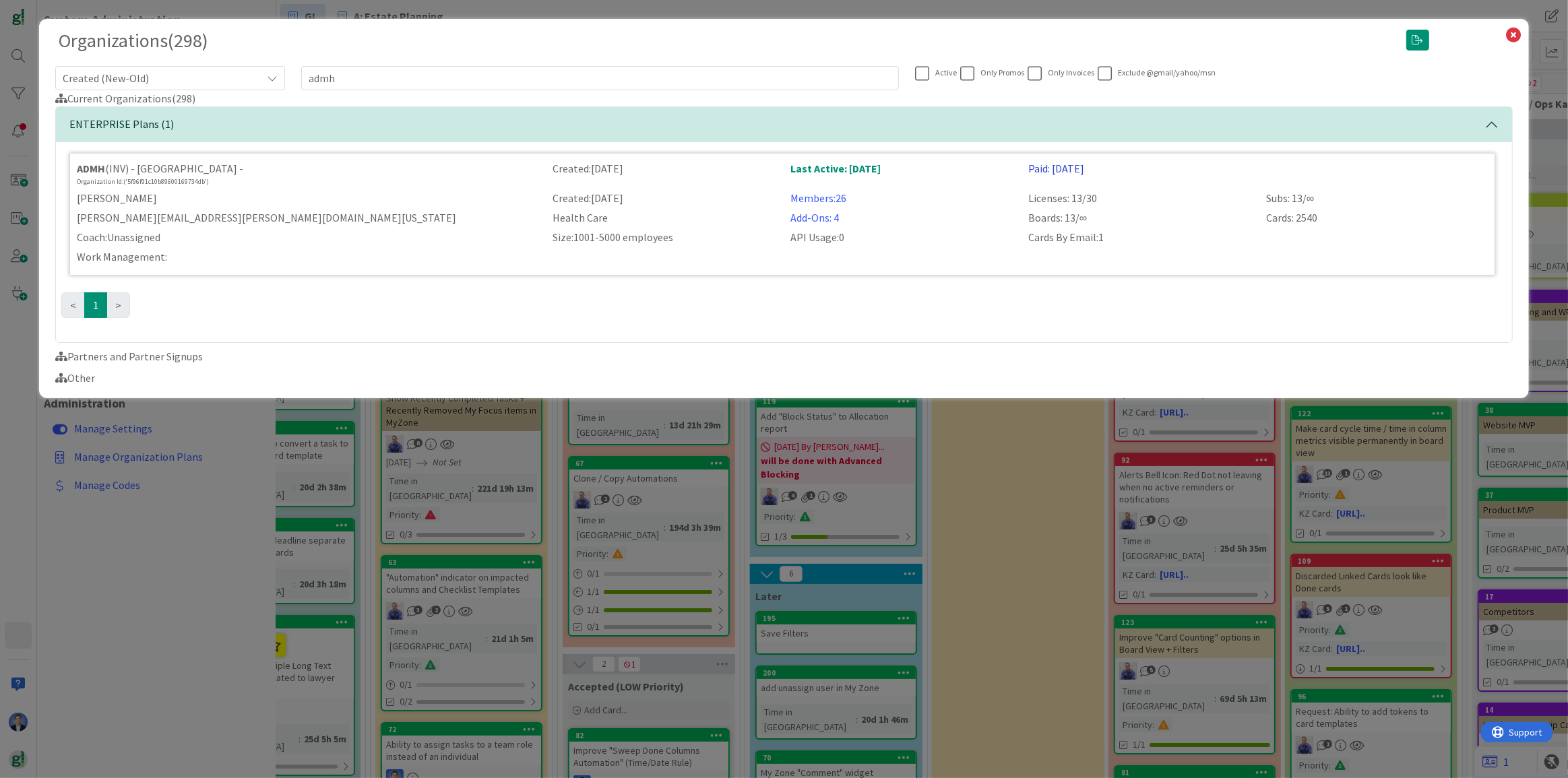
drag, startPoint x: 1062, startPoint y: 168, endPoint x: 1052, endPoint y: 162, distance: 11.7
click at [1052, 162] on div "Paid: [DATE]" at bounding box center [1139, 173] width 238 height 27
copy link "[DATE]"
click at [1515, 35] on icon at bounding box center [1514, 35] width 18 height 19
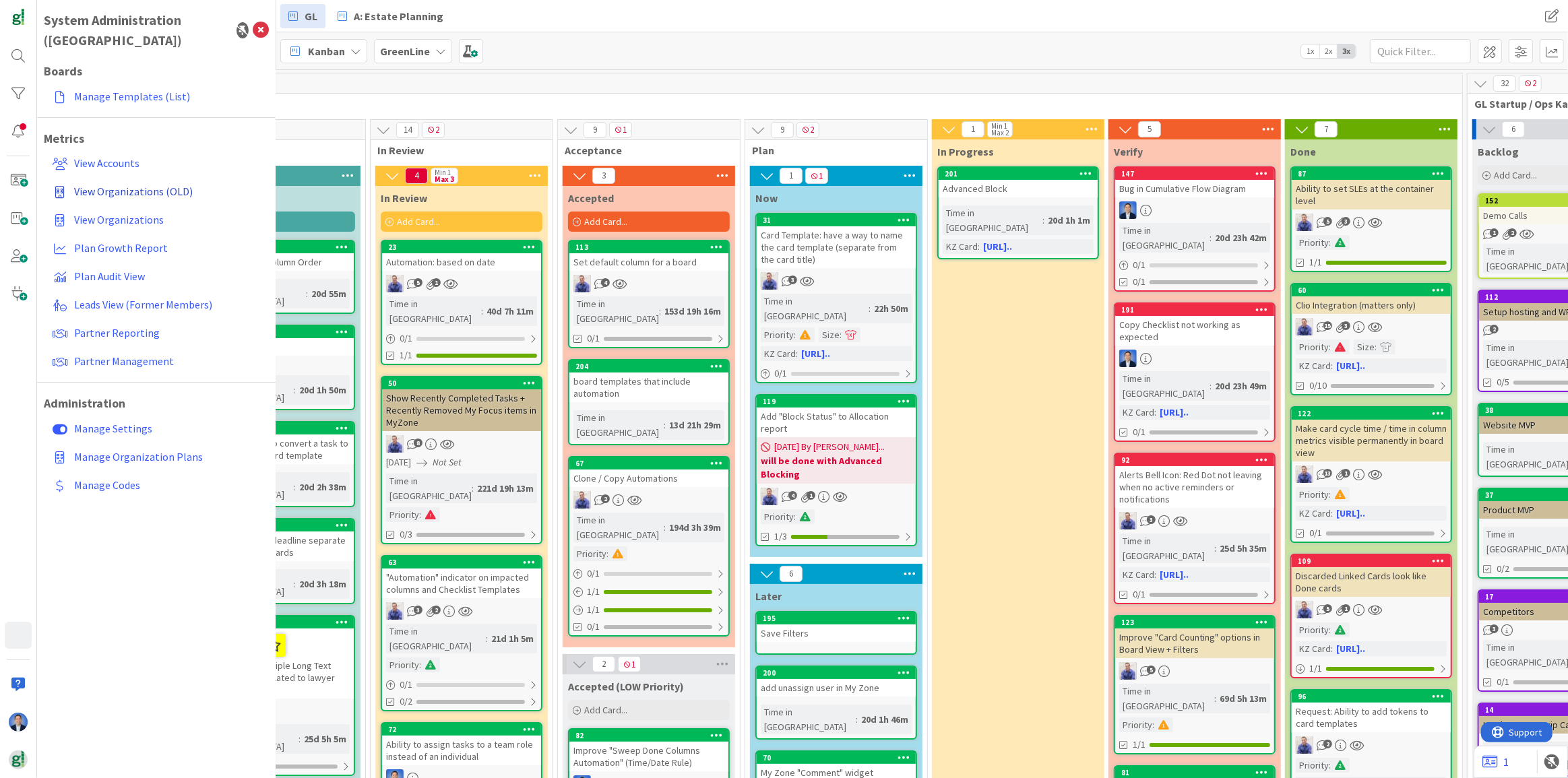
click at [142, 185] on span "View Organizations (OLD)" at bounding box center [134, 191] width 119 height 13
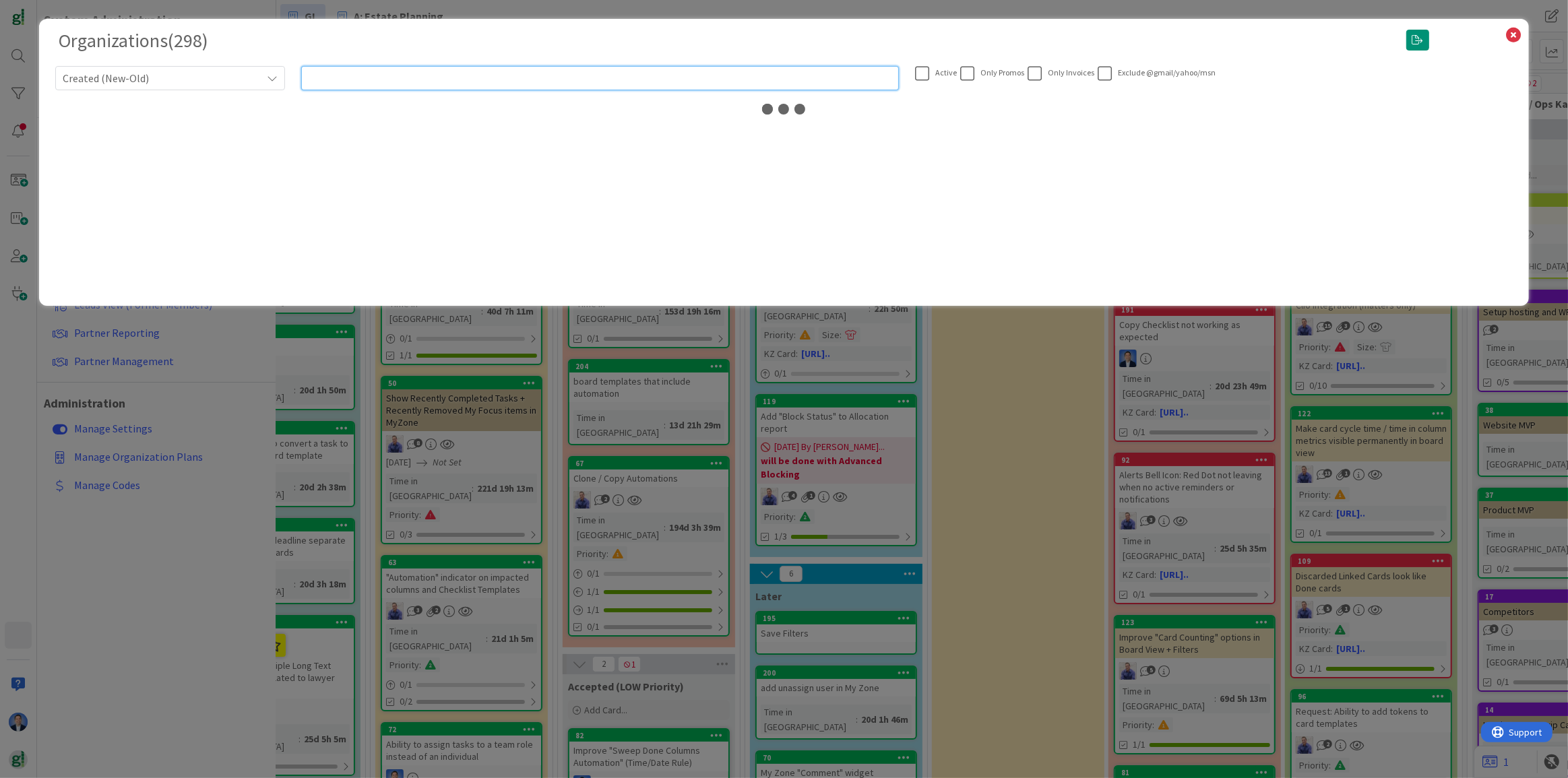
click at [430, 73] on input "text" at bounding box center [599, 78] width 598 height 24
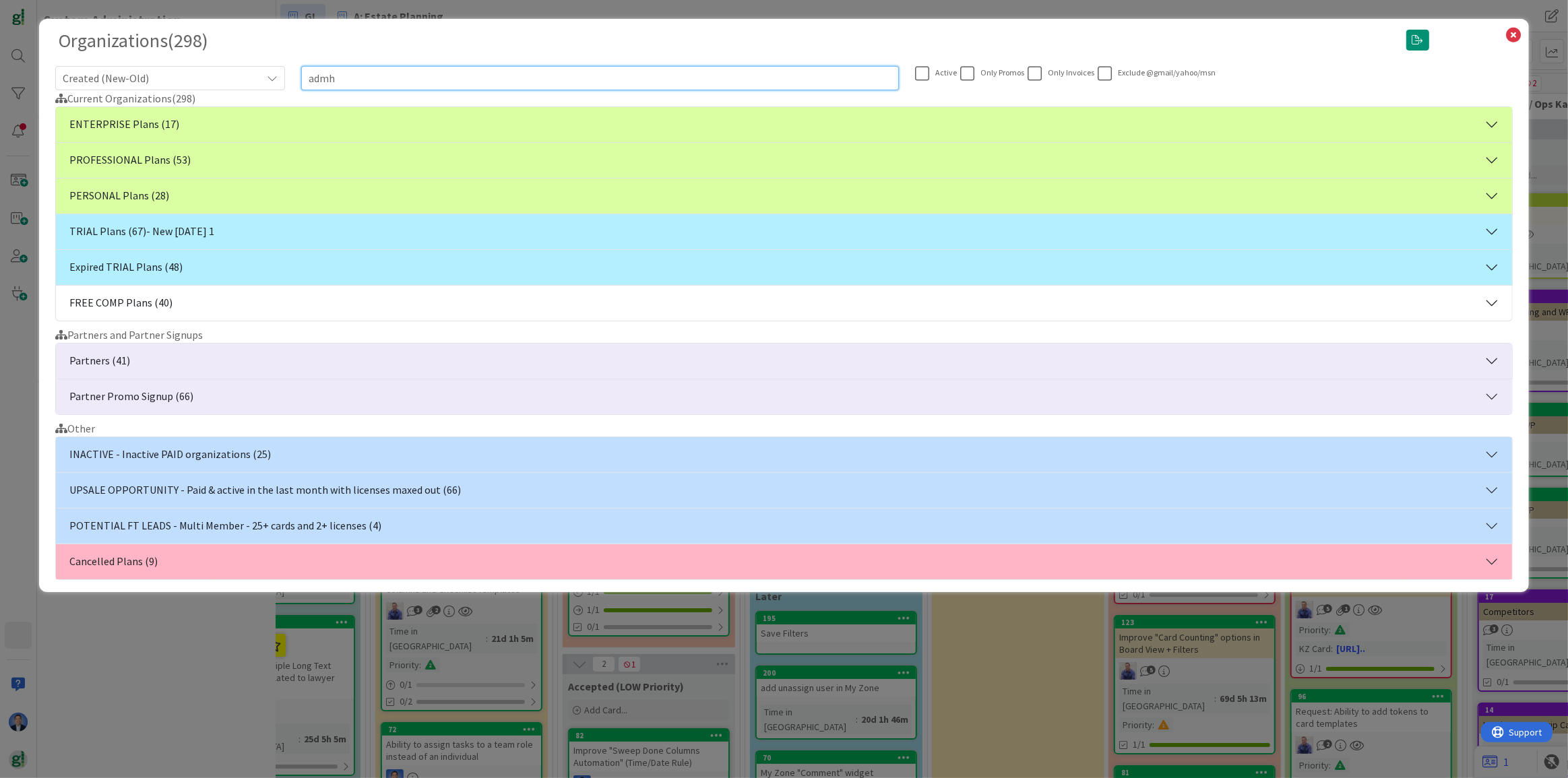
click at [357, 76] on input "admh" at bounding box center [599, 78] width 598 height 24
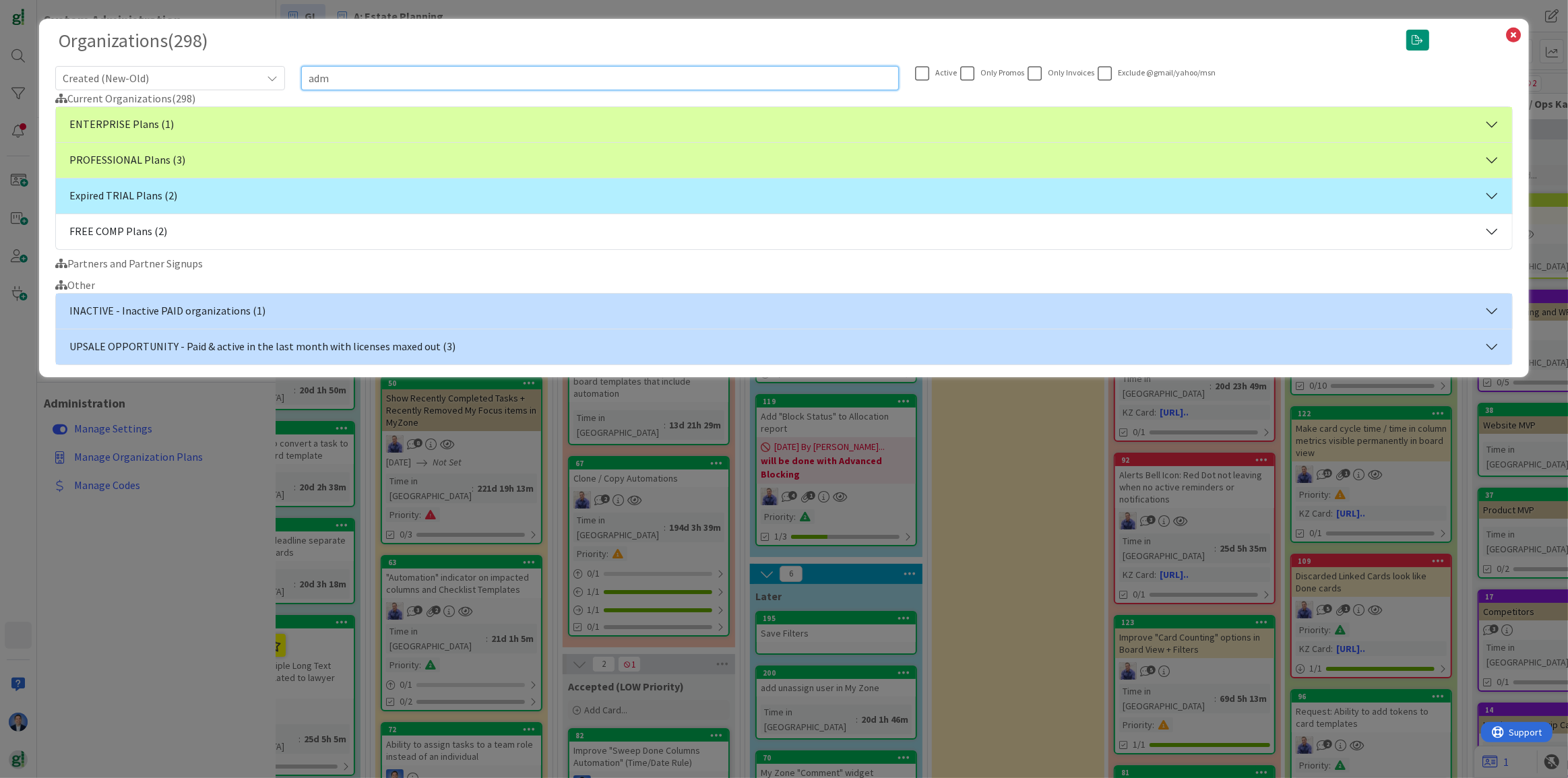
type input "adm"
click at [297, 137] on button "ENTERPRISE Plans (1)" at bounding box center [784, 125] width 1456 height 35
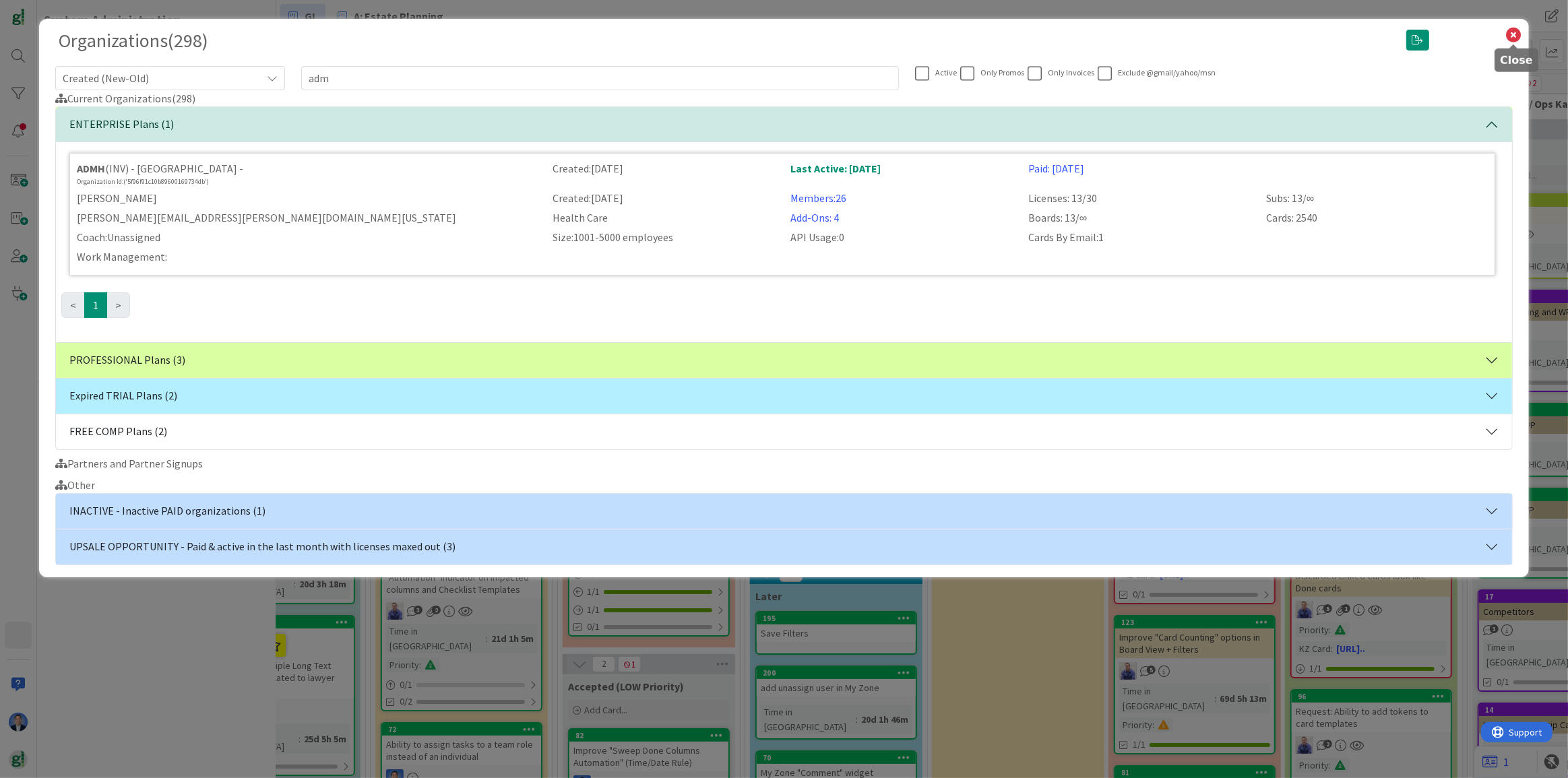
click at [1514, 40] on icon at bounding box center [1514, 35] width 18 height 19
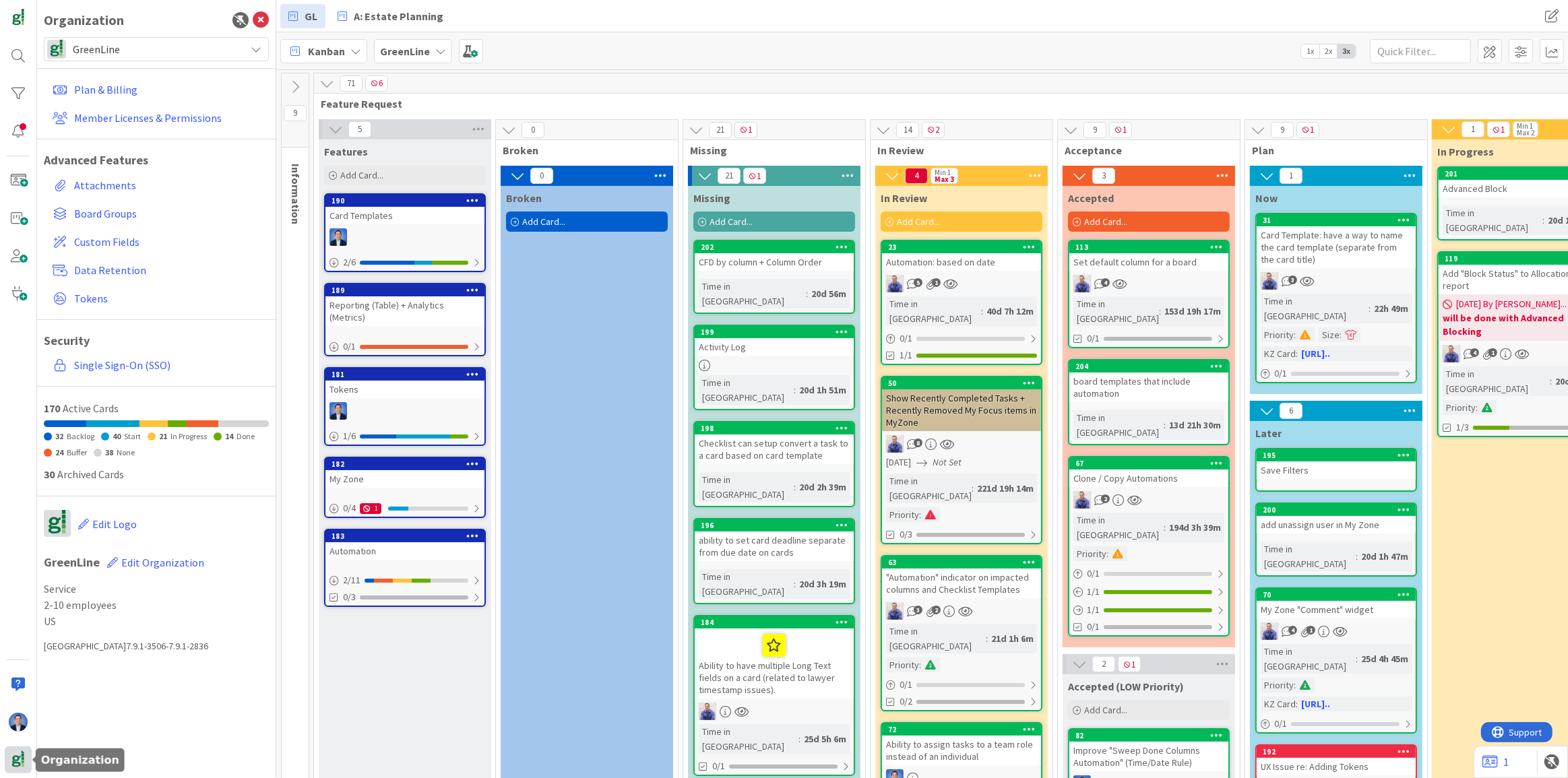
click at [19, 760] on img at bounding box center [18, 759] width 19 height 19
click at [148, 58] on div "GreenLine" at bounding box center [156, 49] width 225 height 24
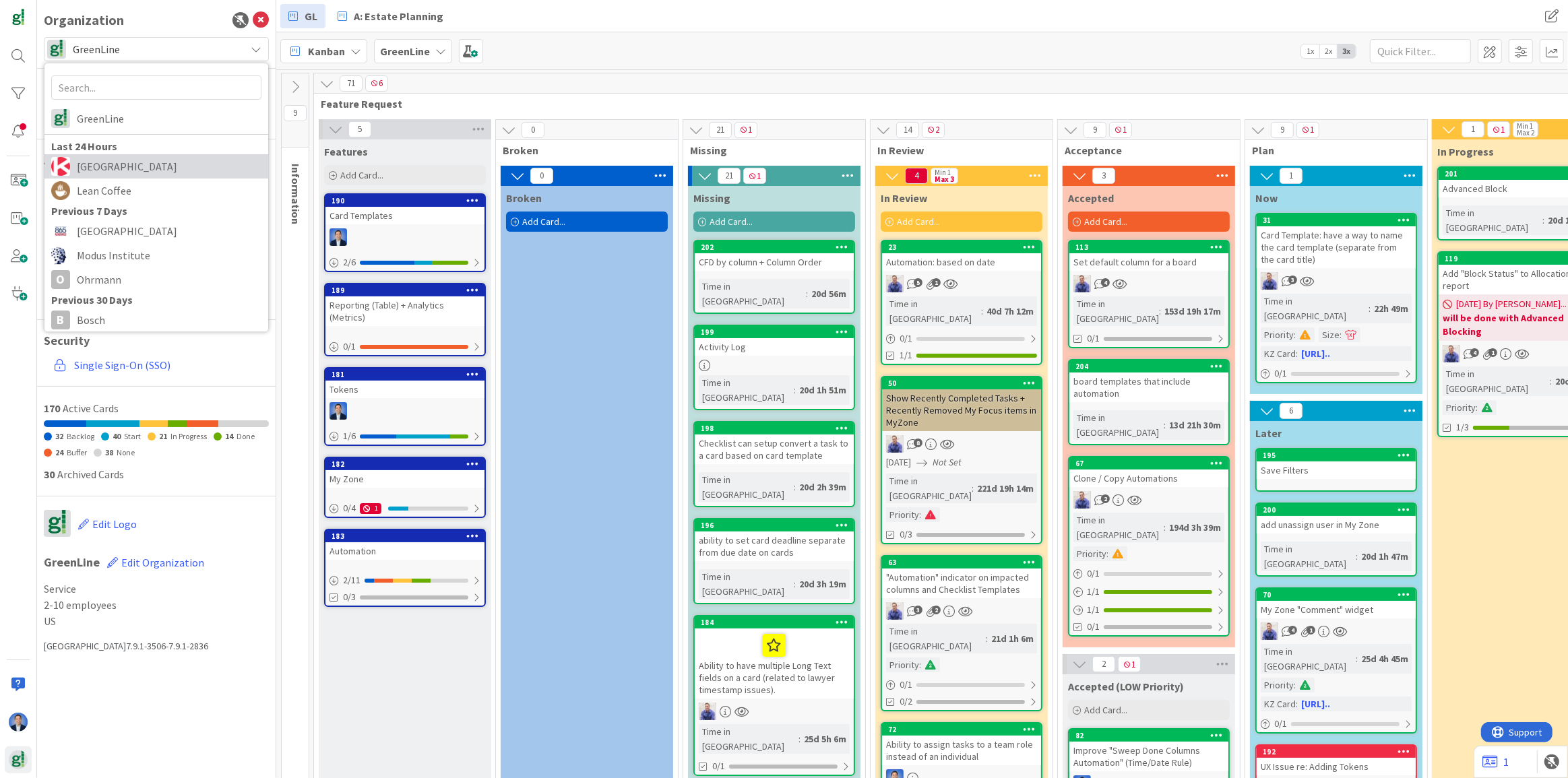
click at [131, 163] on span "[GEOGRAPHIC_DATA]" at bounding box center [169, 166] width 185 height 20
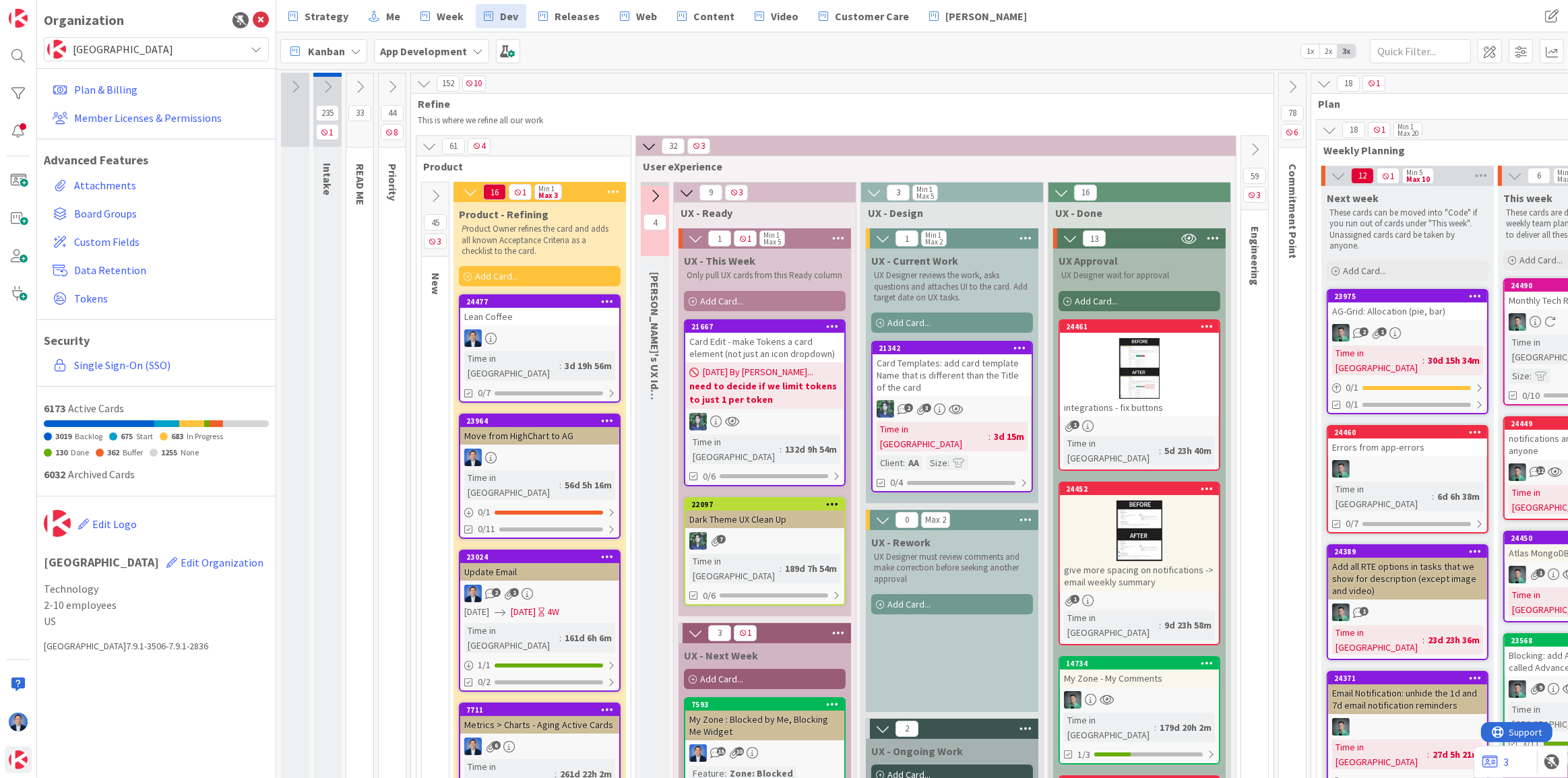
click at [419, 81] on icon at bounding box center [423, 83] width 15 height 15
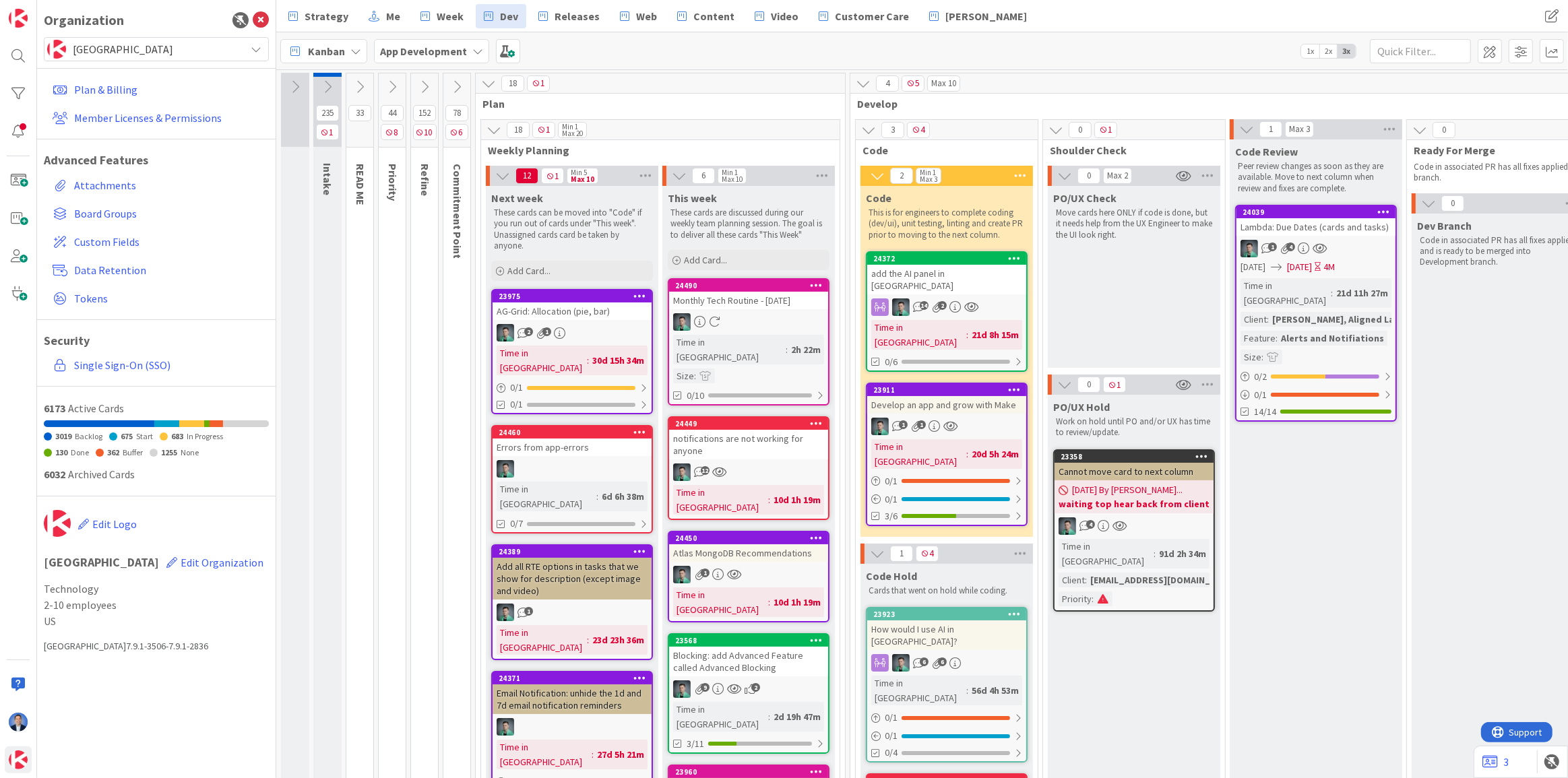
click at [761, 647] on div "Blocking: add Advanced Feature called Advanced Blocking" at bounding box center [749, 661] width 159 height 29
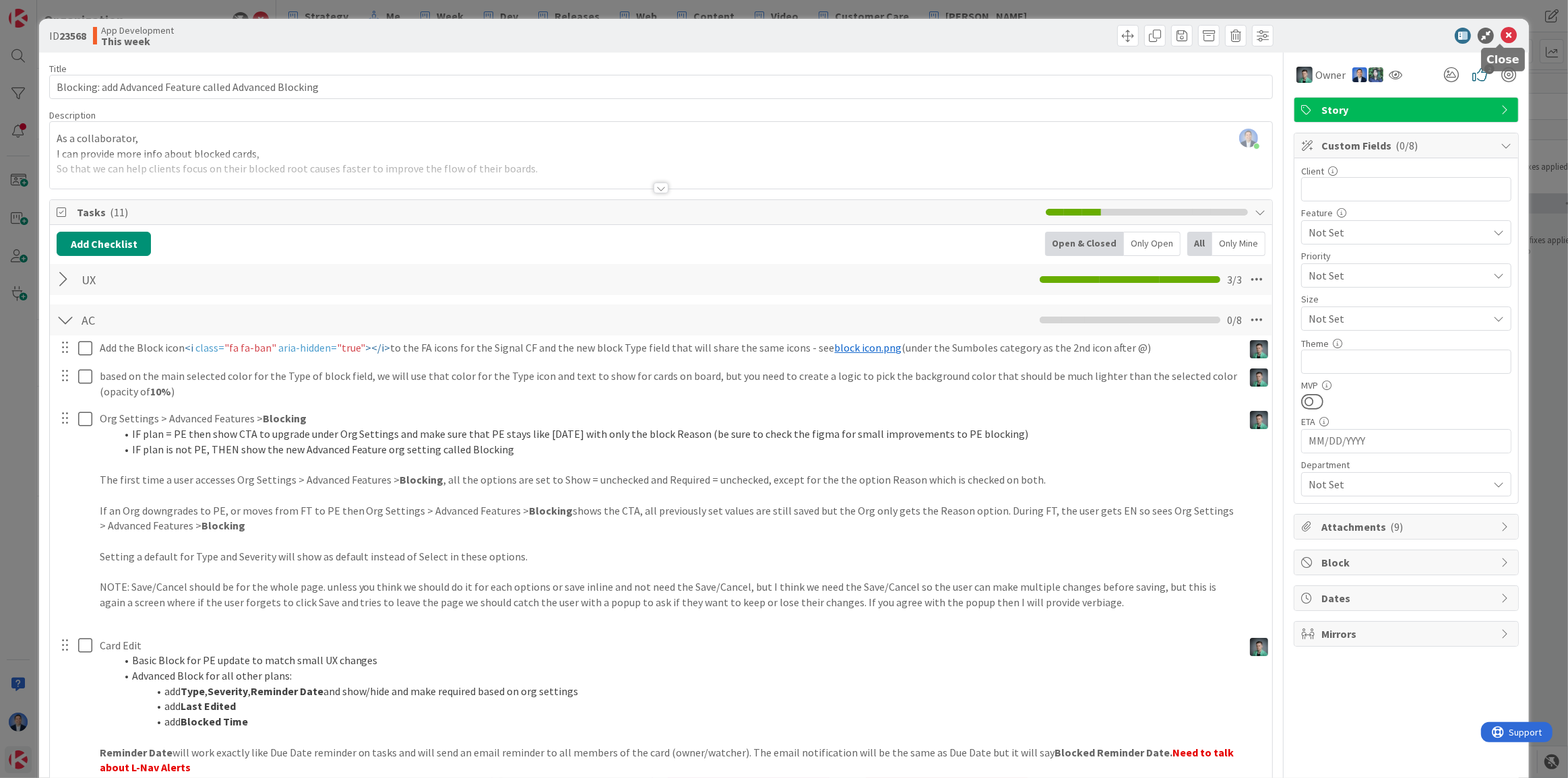
click at [1501, 34] on icon at bounding box center [1509, 35] width 16 height 16
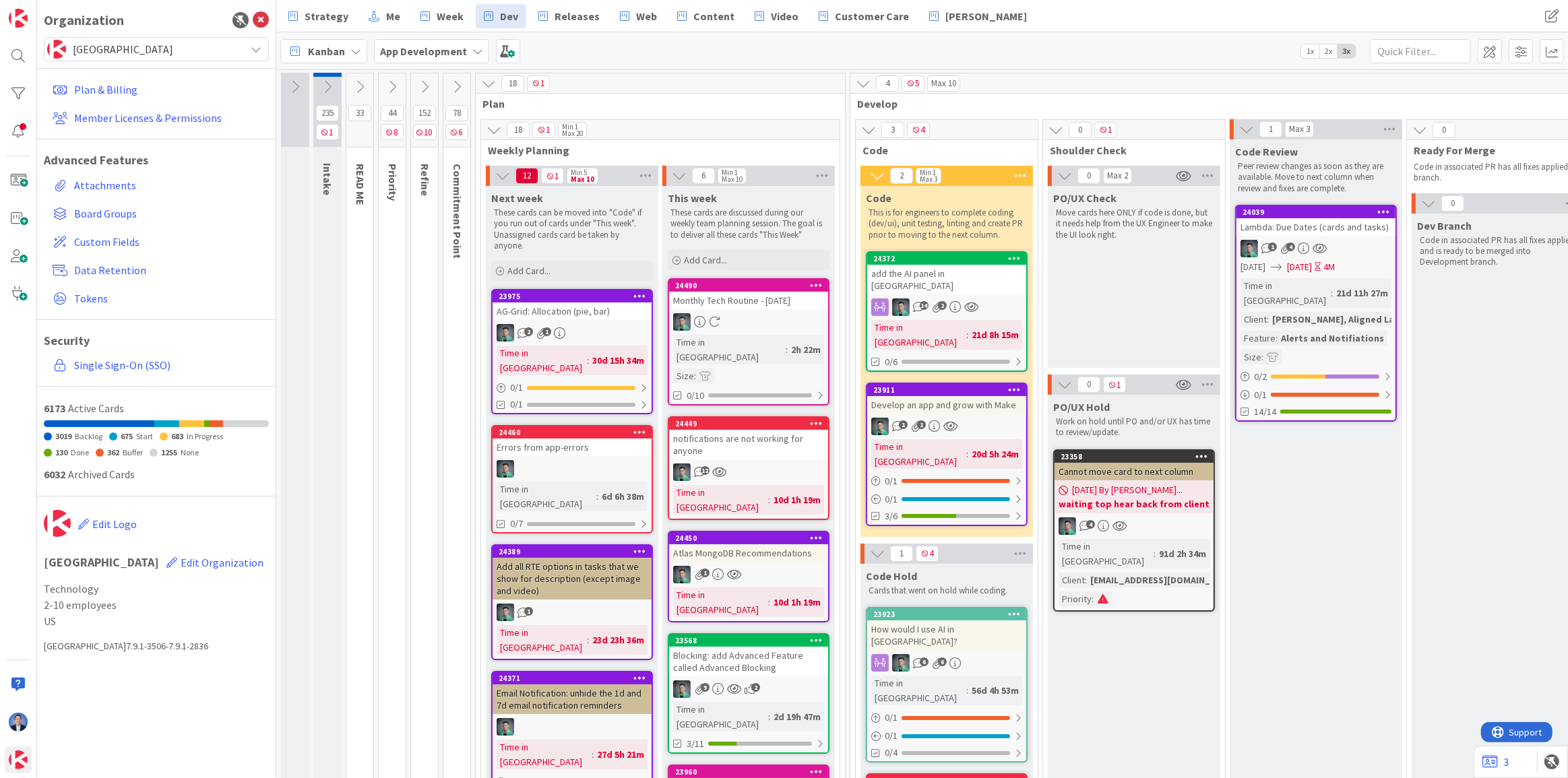
click at [428, 83] on icon at bounding box center [424, 87] width 15 height 15
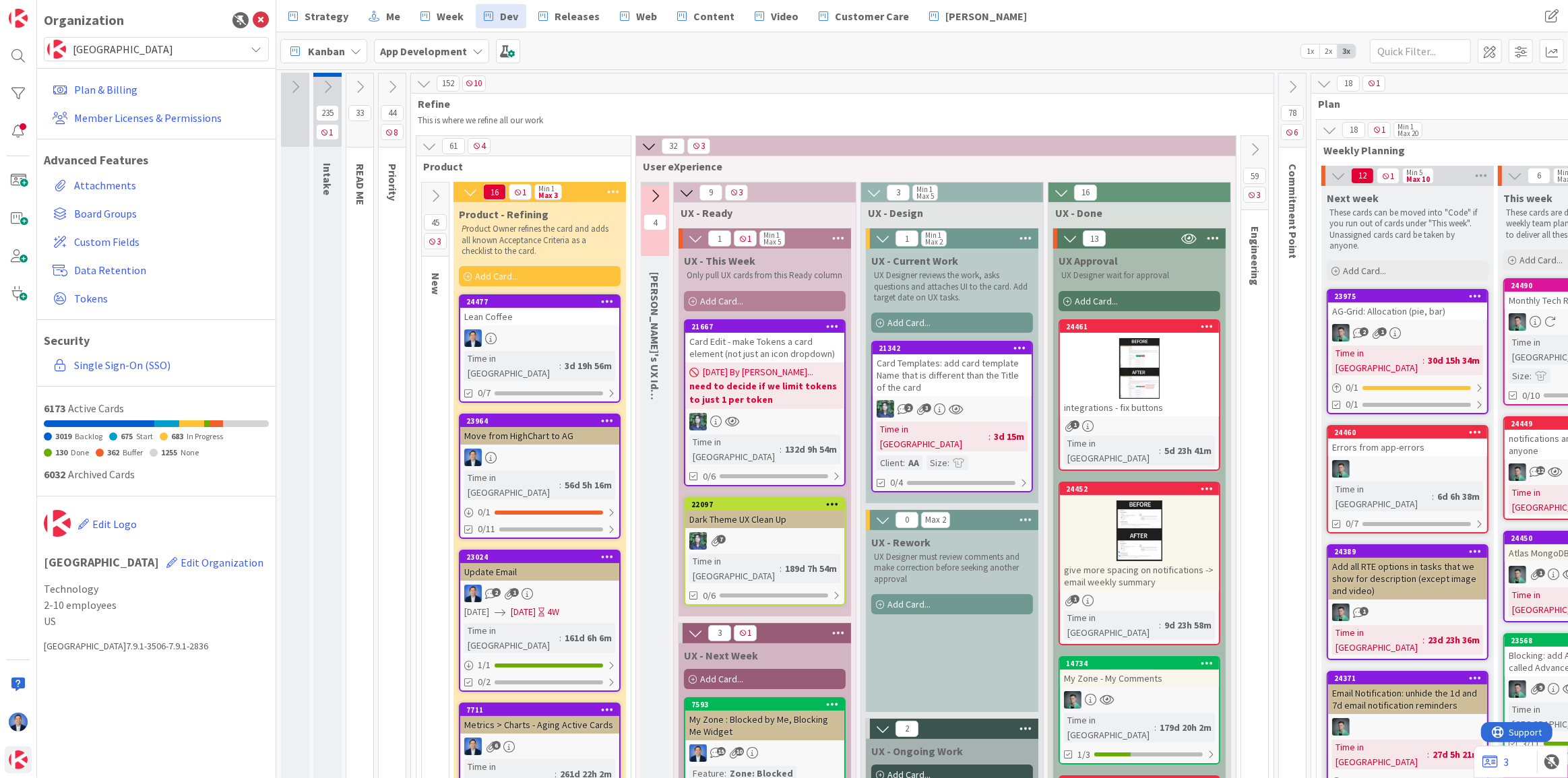
click at [964, 366] on div "Card Templates: add card template Name that is different than the Title of the …" at bounding box center [953, 374] width 159 height 42
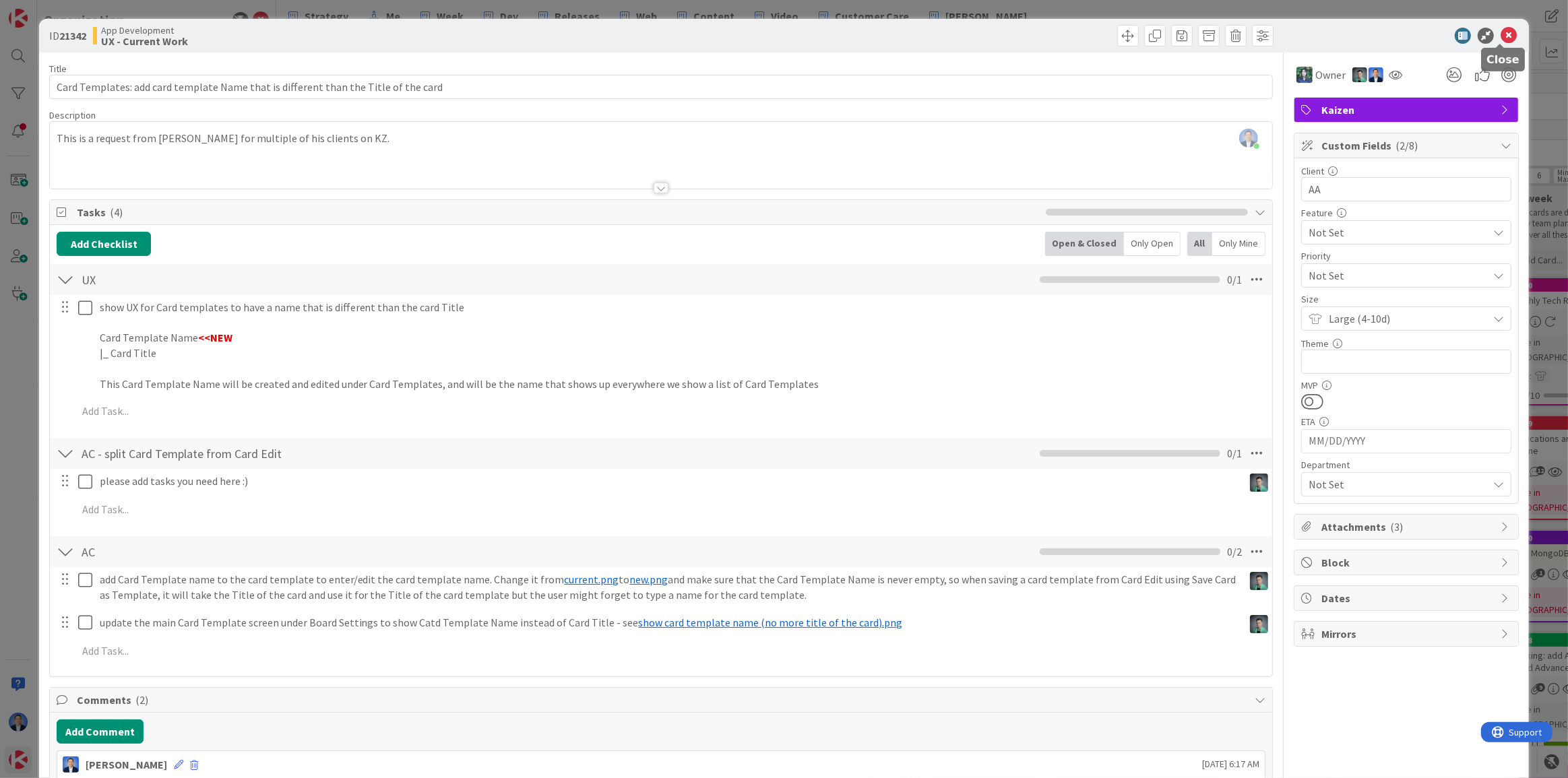
click at [1501, 33] on icon at bounding box center [1509, 35] width 16 height 16
